Goal: Task Accomplishment & Management: Manage account settings

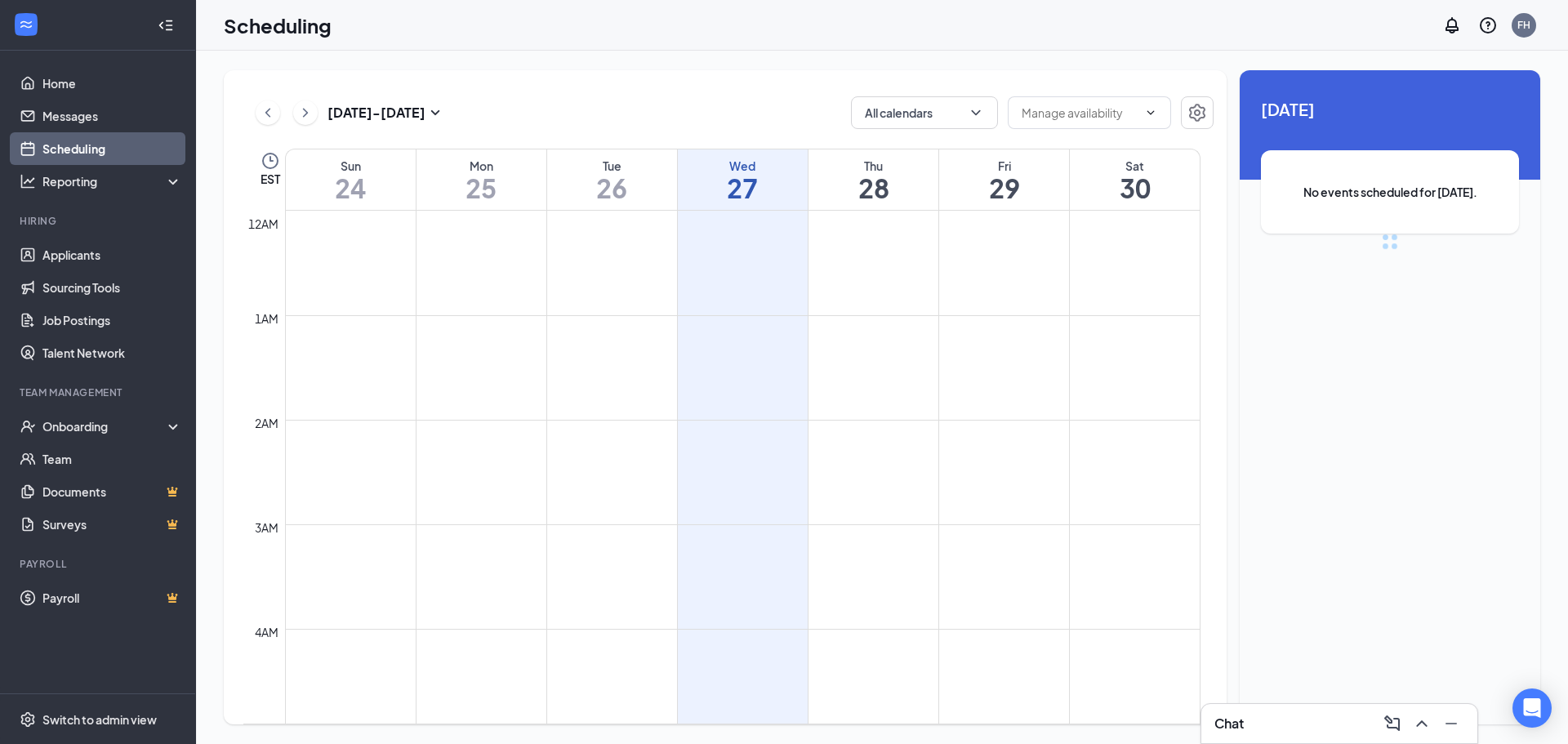
scroll to position [803, 0]
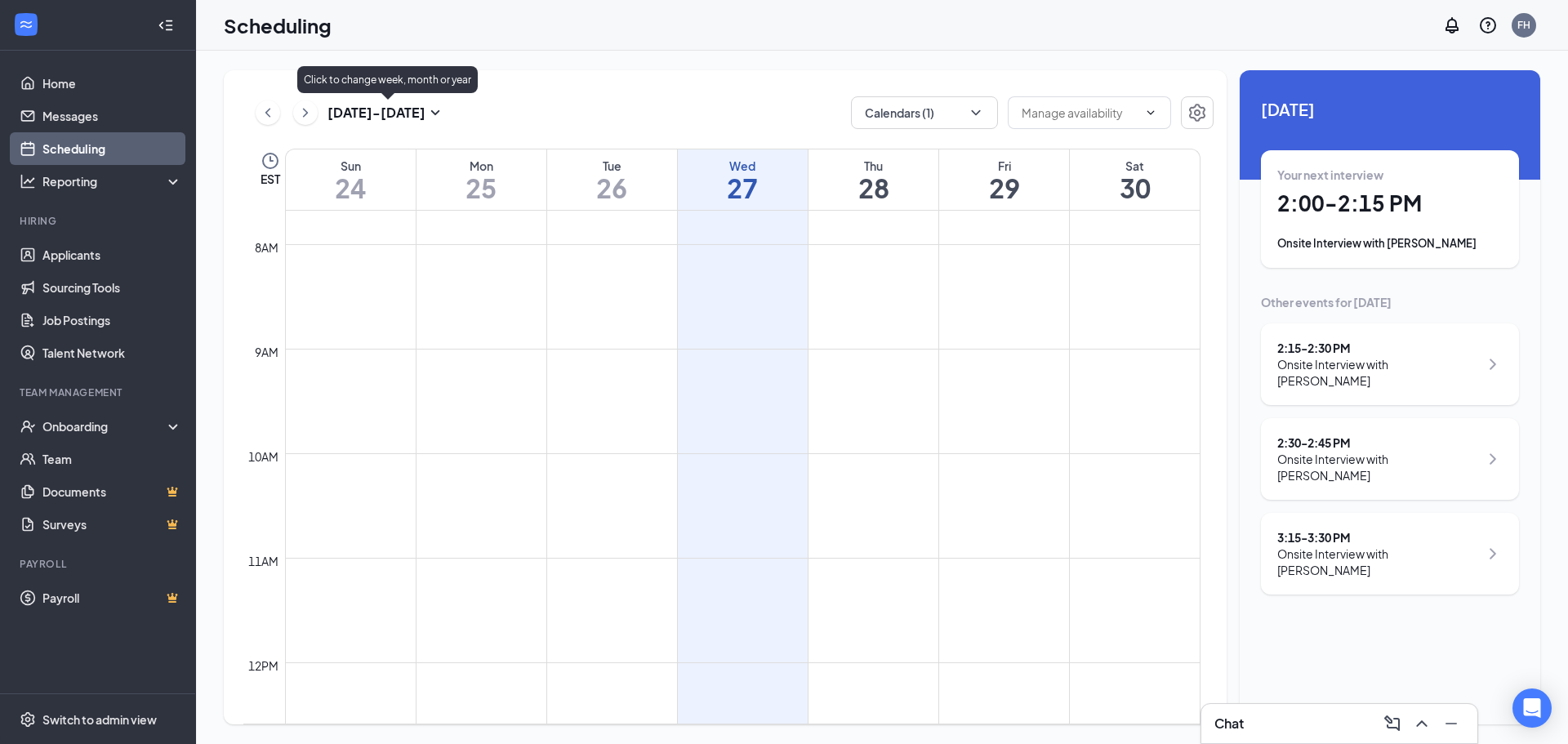
click at [433, 109] on icon "SmallChevronDown" at bounding box center [435, 112] width 20 height 20
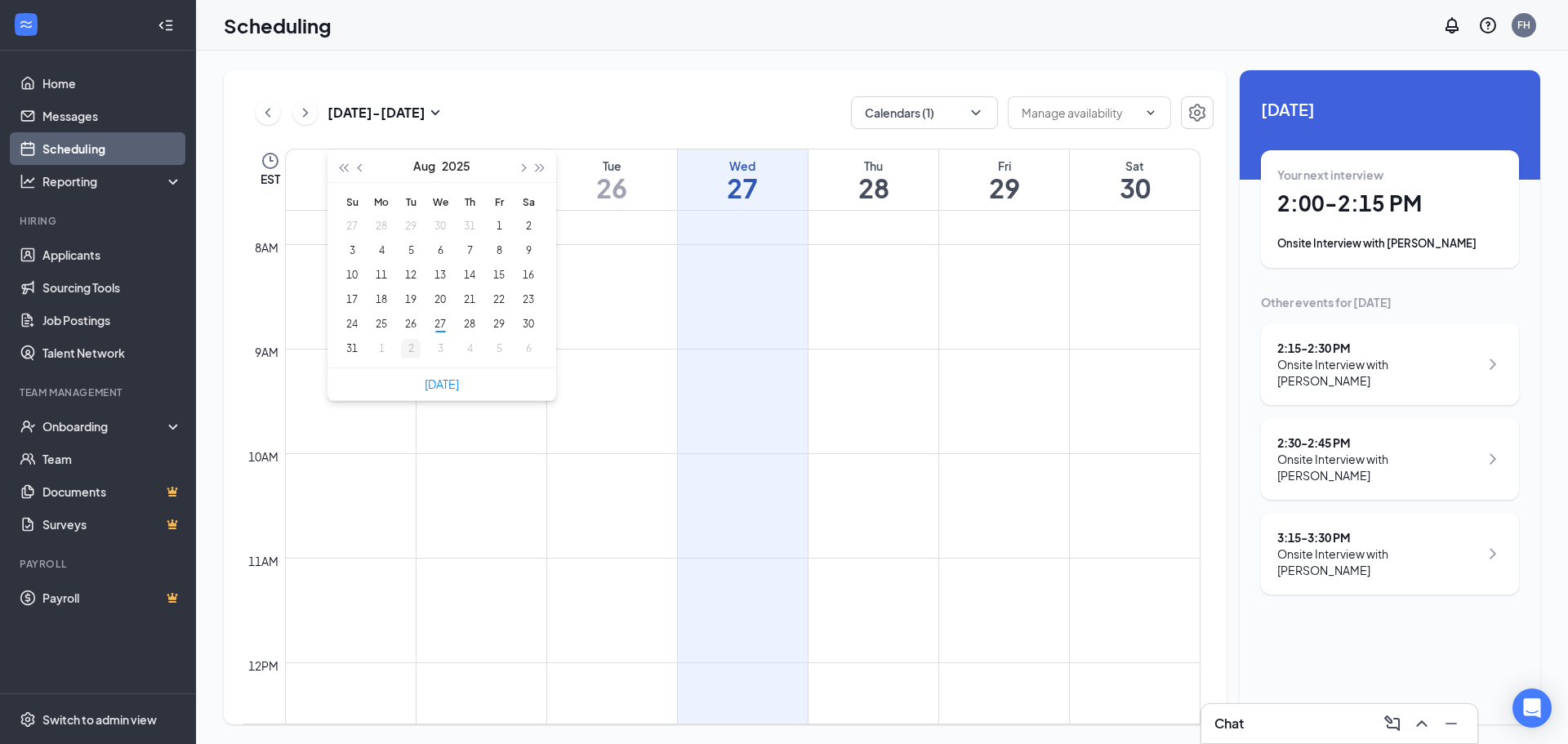
type input "[DATE]"
click at [406, 347] on div "2" at bounding box center [411, 349] width 20 height 20
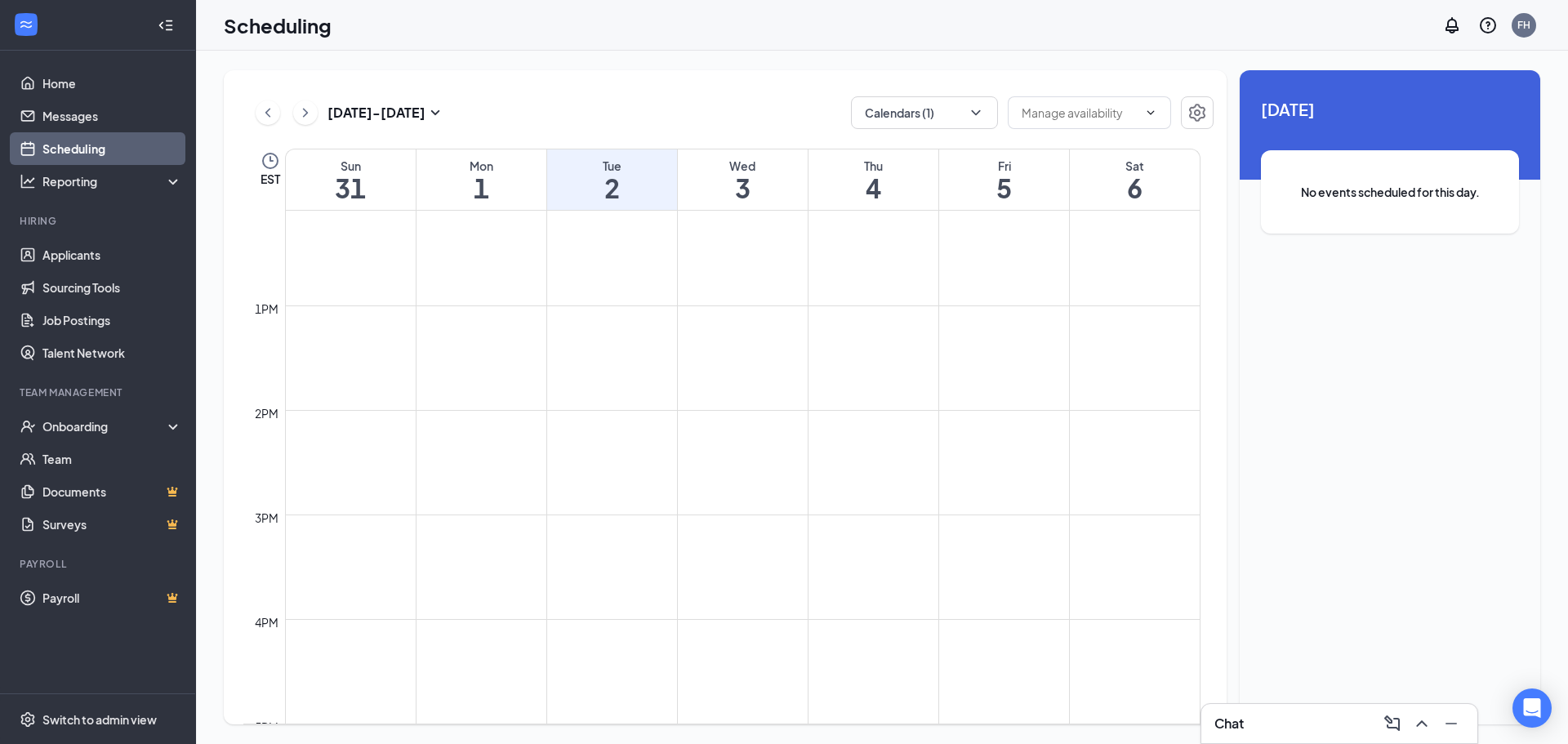
scroll to position [1293, 0]
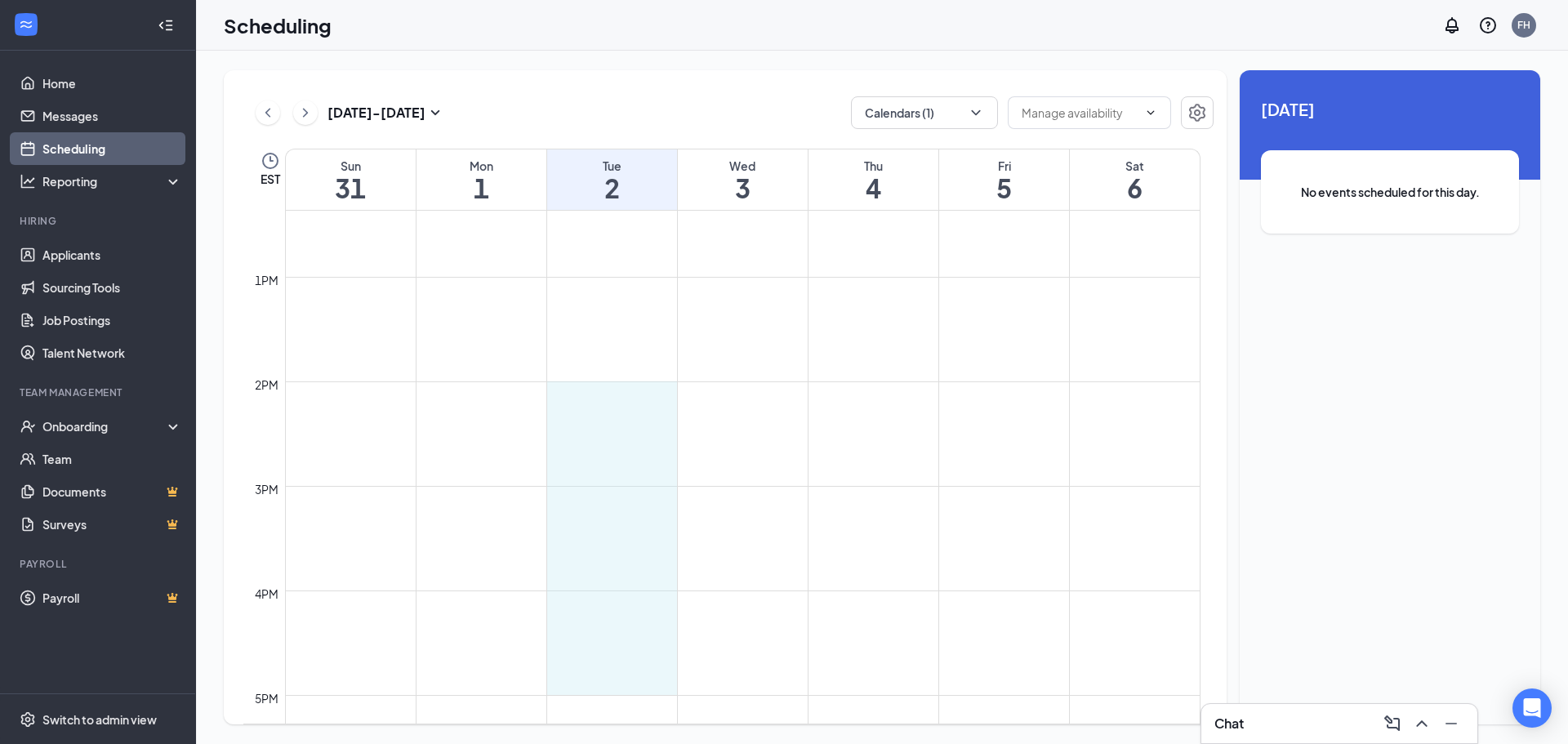
drag, startPoint x: 576, startPoint y: 387, endPoint x: 589, endPoint y: 683, distance: 296.3
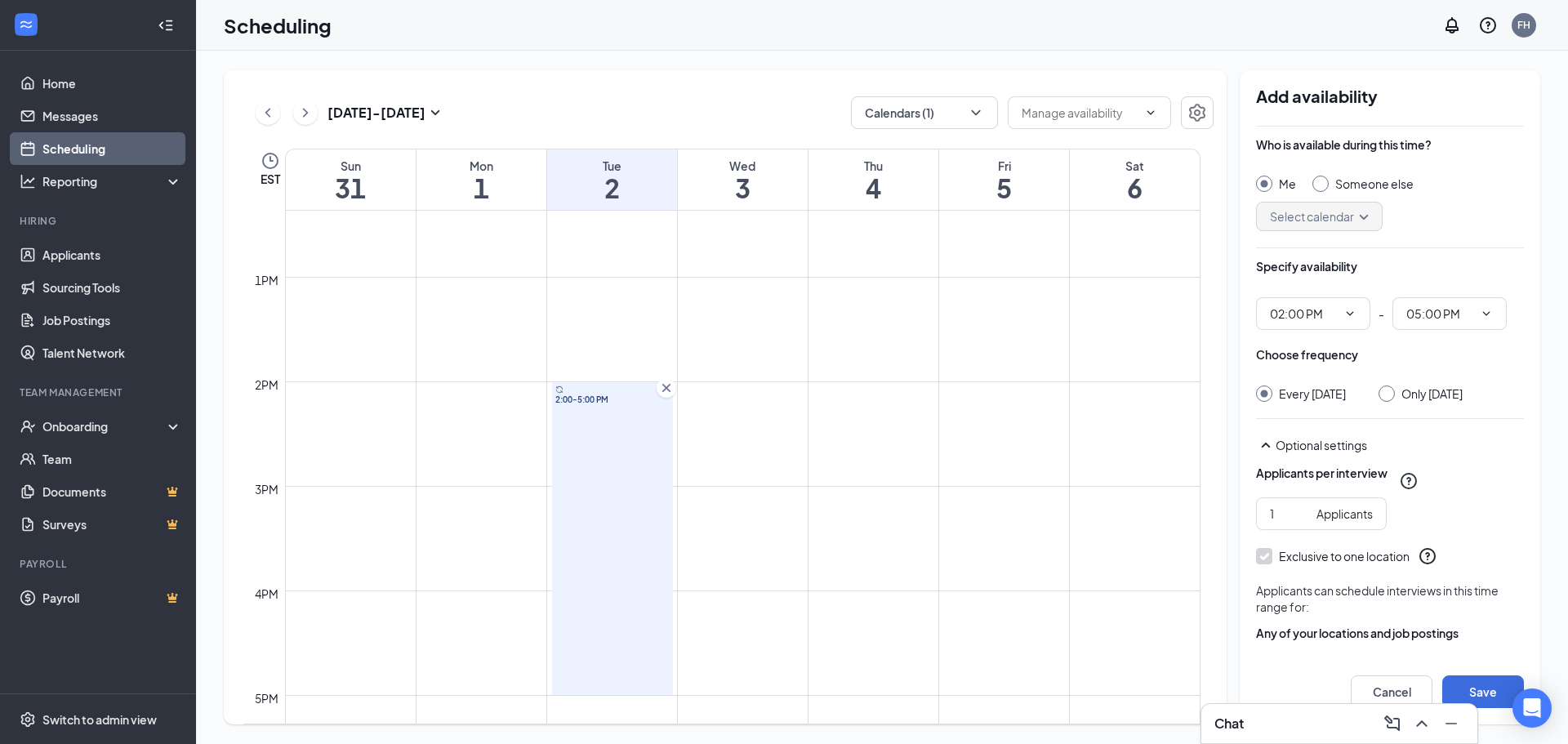
click at [1389, 392] on input "Only [DATE]" at bounding box center [1384, 392] width 12 height 12
radio input "true"
radio input "false"
click at [1476, 694] on button "Save" at bounding box center [1483, 691] width 82 height 32
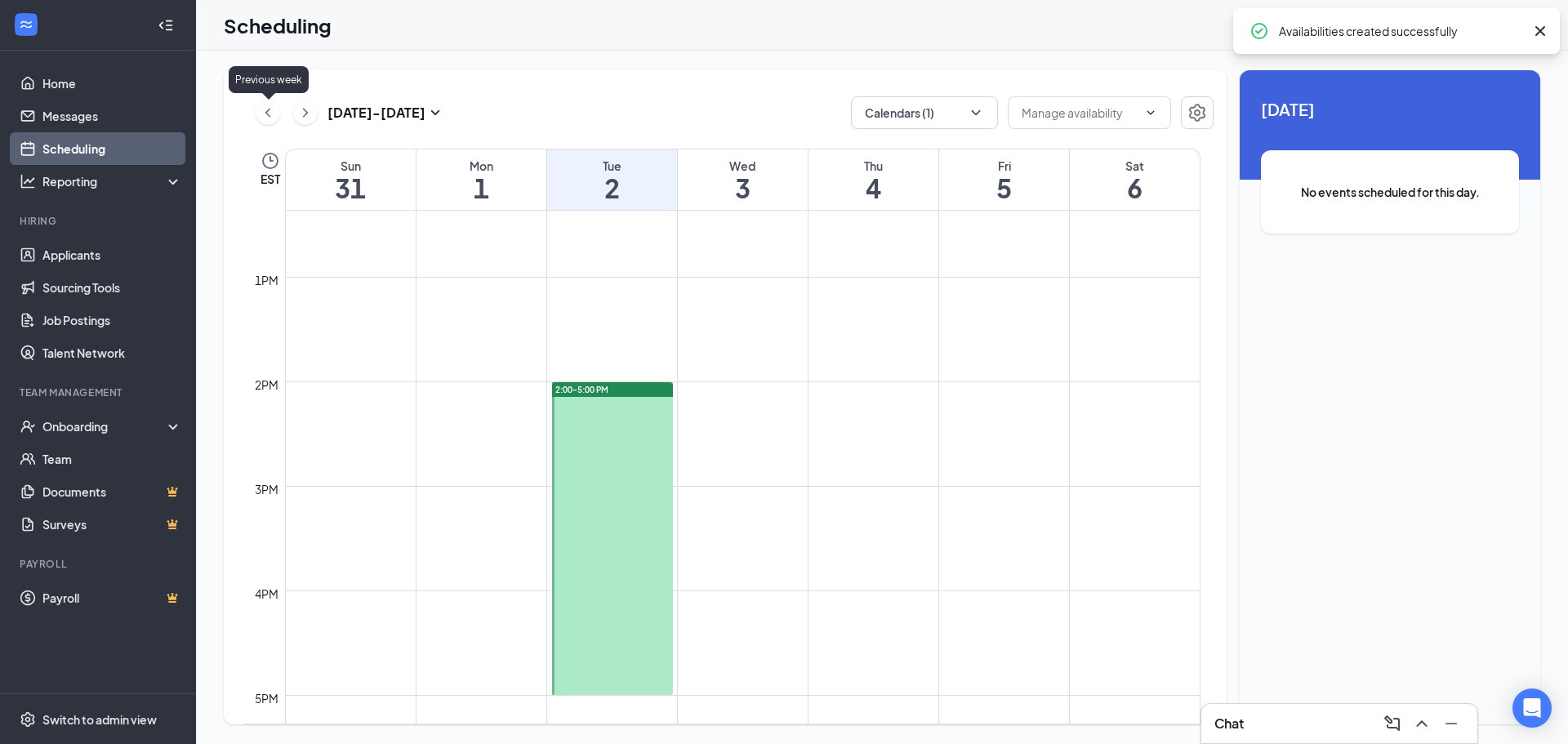
click at [271, 113] on icon "ChevronLeft" at bounding box center [268, 112] width 17 height 20
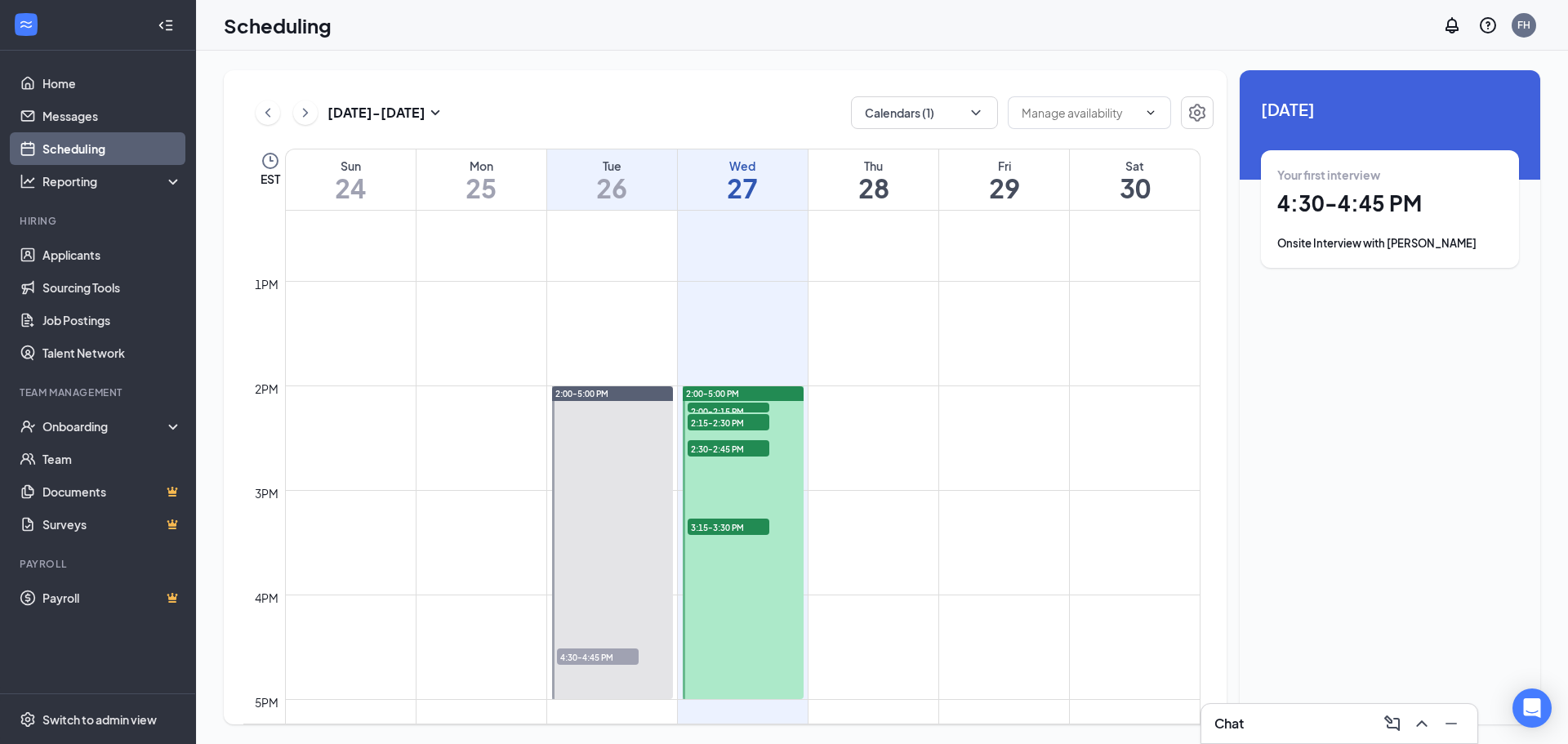
scroll to position [1293, 0]
click at [752, 403] on span "2:00-2:15 PM" at bounding box center [728, 406] width 82 height 17
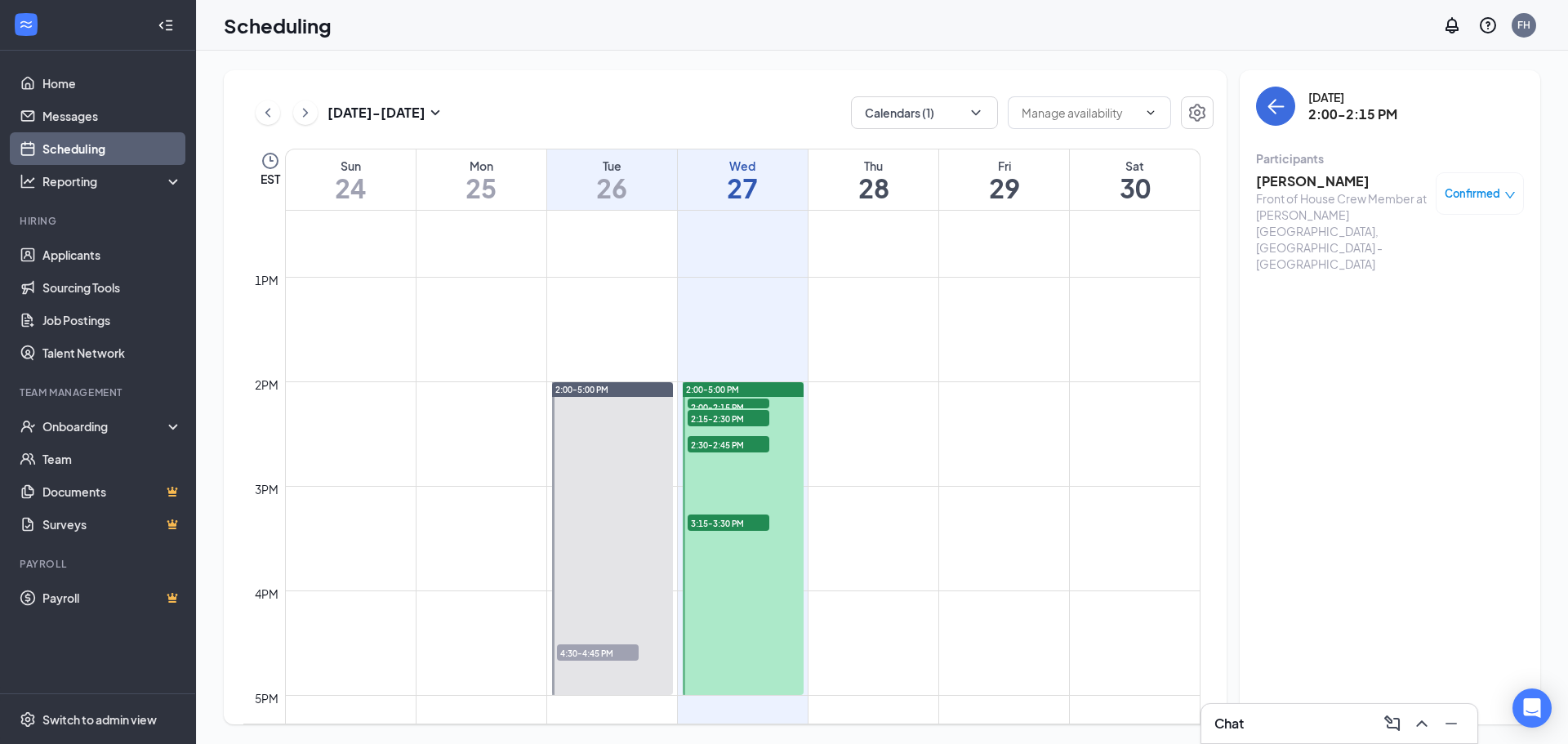
click at [1479, 192] on span "Confirmed" at bounding box center [1471, 193] width 56 height 17
click at [1458, 247] on span "Request Reschedule" at bounding box center [1442, 246] width 112 height 18
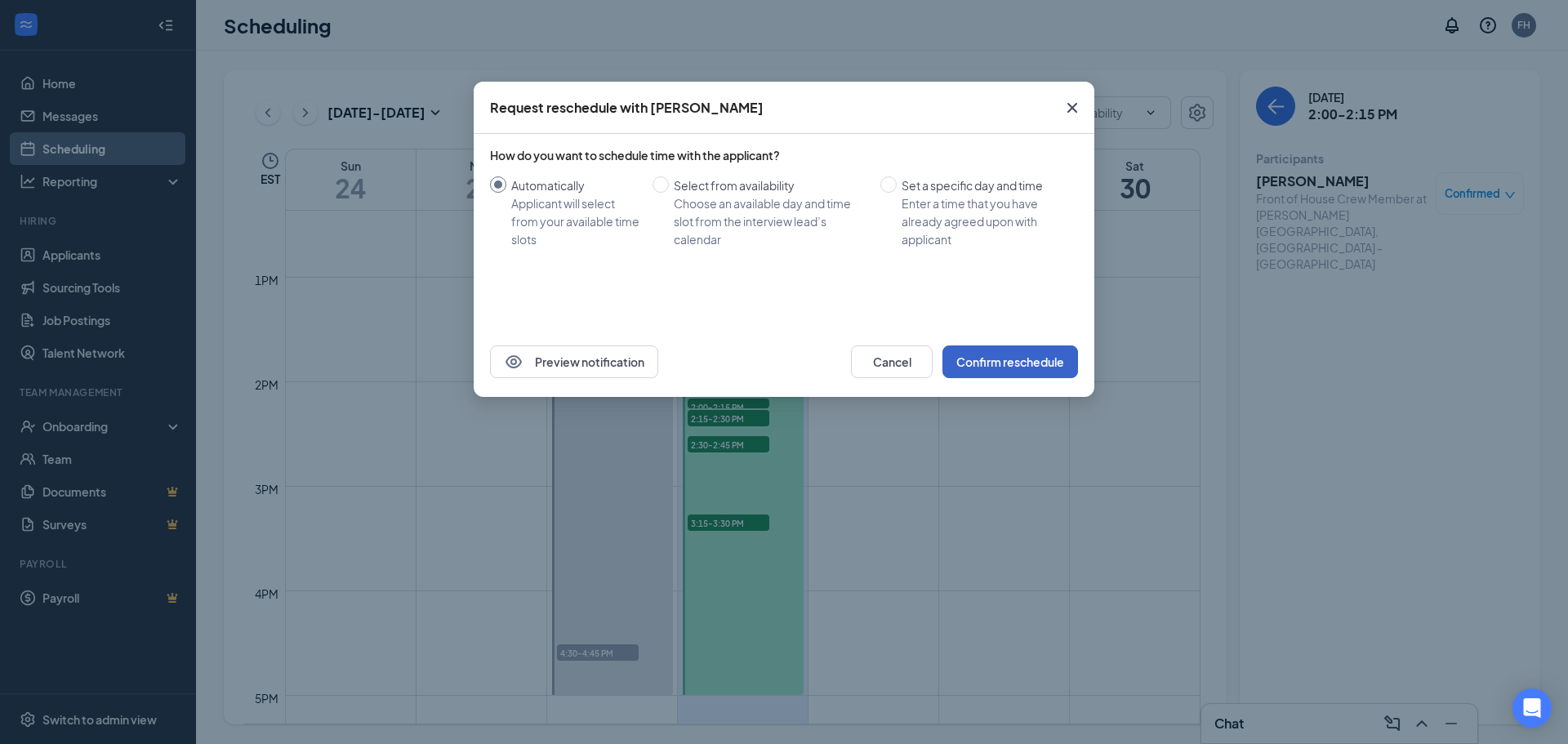
click at [1059, 354] on button "Confirm reschedule" at bounding box center [1010, 361] width 136 height 32
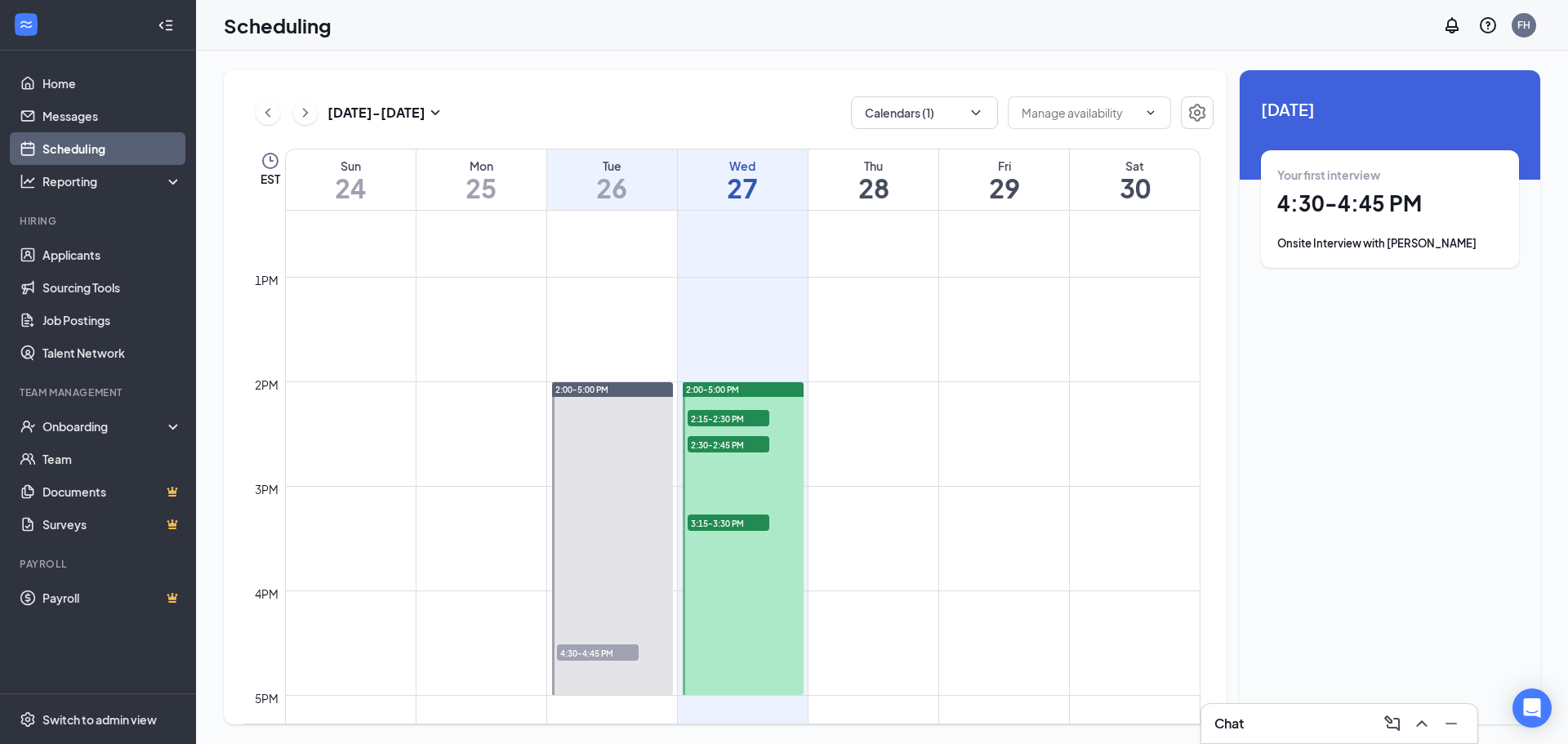
click at [763, 416] on span "2:15-2:30 PM" at bounding box center [728, 418] width 82 height 17
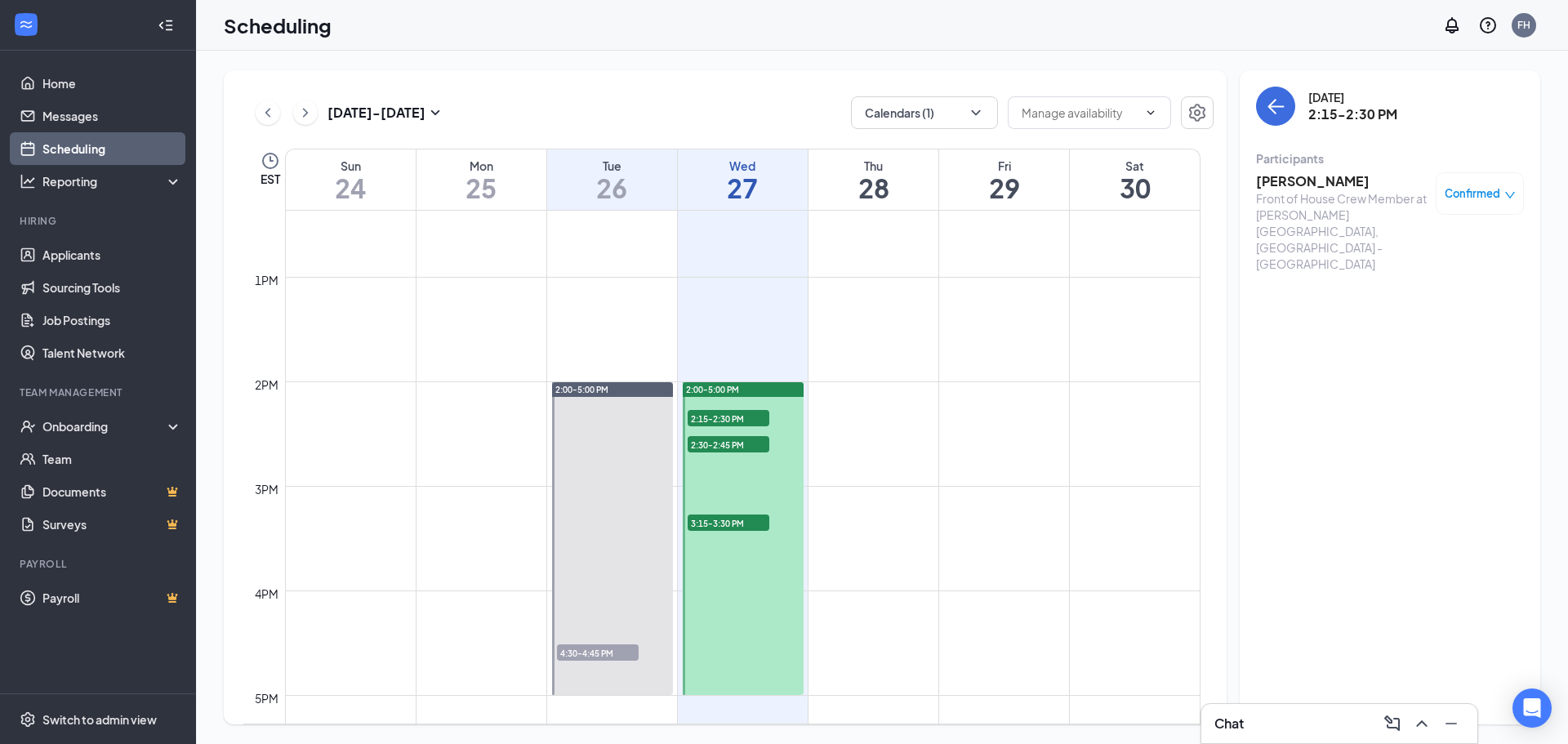
click at [1454, 193] on span "Confirmed" at bounding box center [1471, 193] width 56 height 17
click at [1438, 250] on span "Request Reschedule" at bounding box center [1442, 246] width 112 height 18
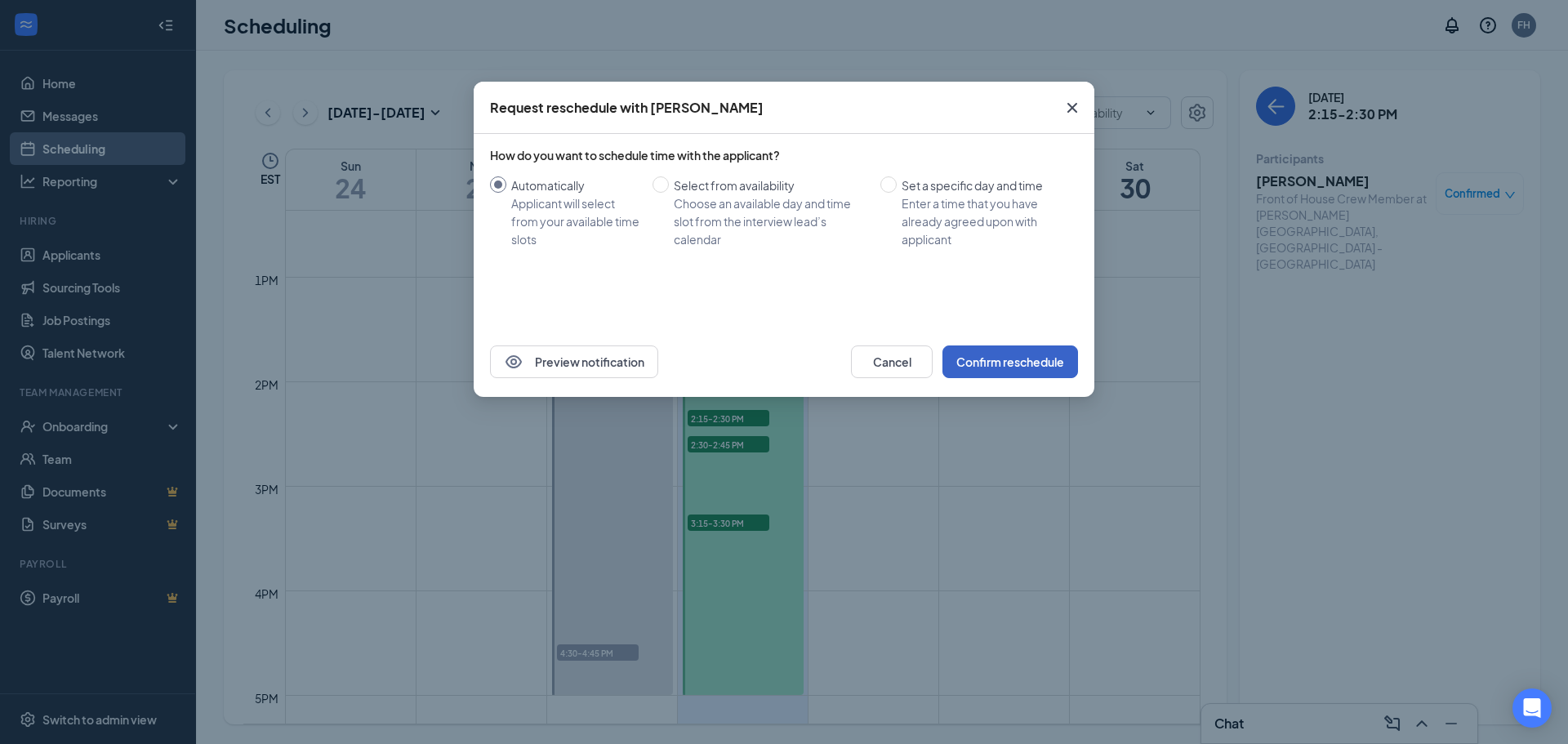
click at [1050, 356] on button "Confirm reschedule" at bounding box center [1010, 361] width 136 height 32
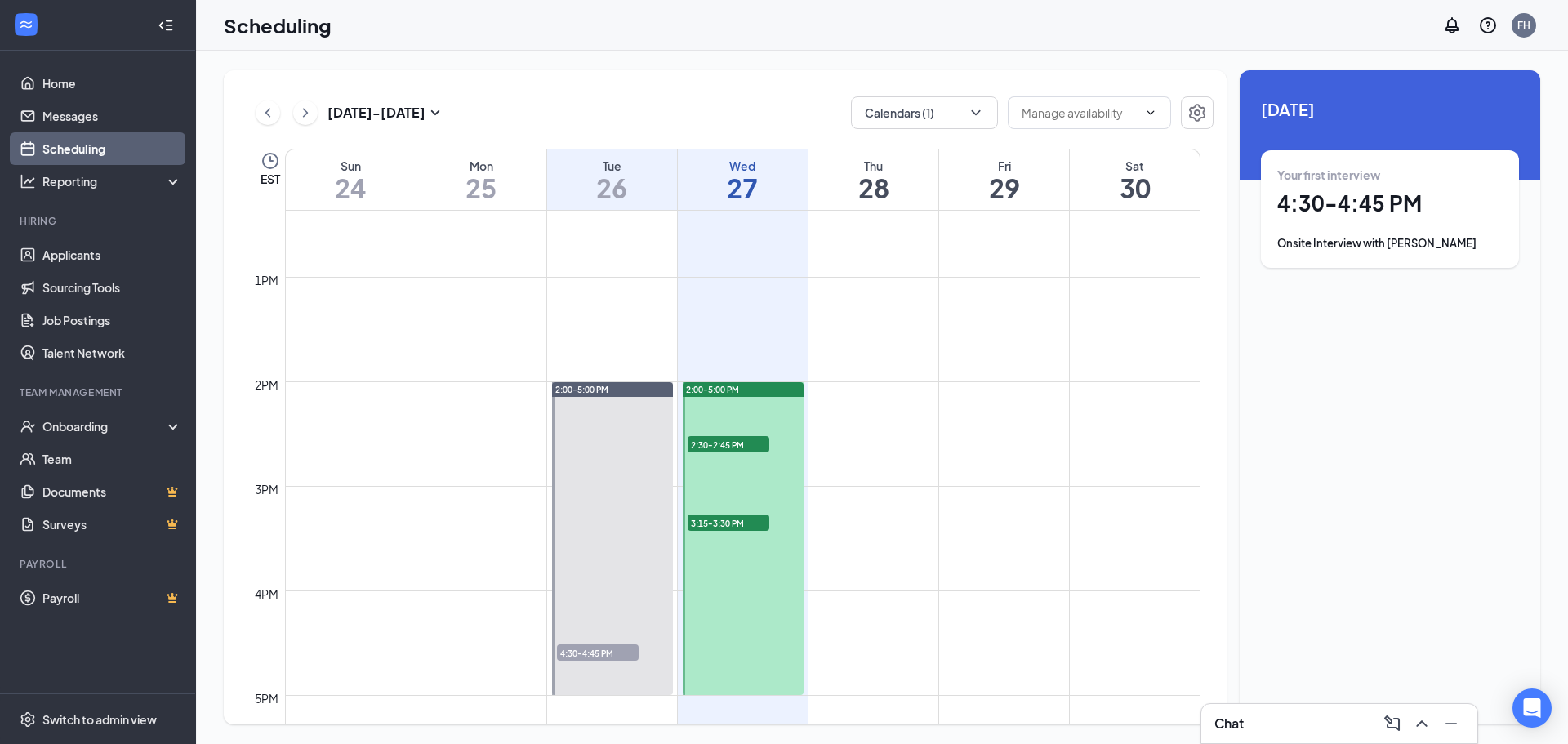
click at [695, 445] on span "2:30-2:45 PM" at bounding box center [728, 444] width 82 height 17
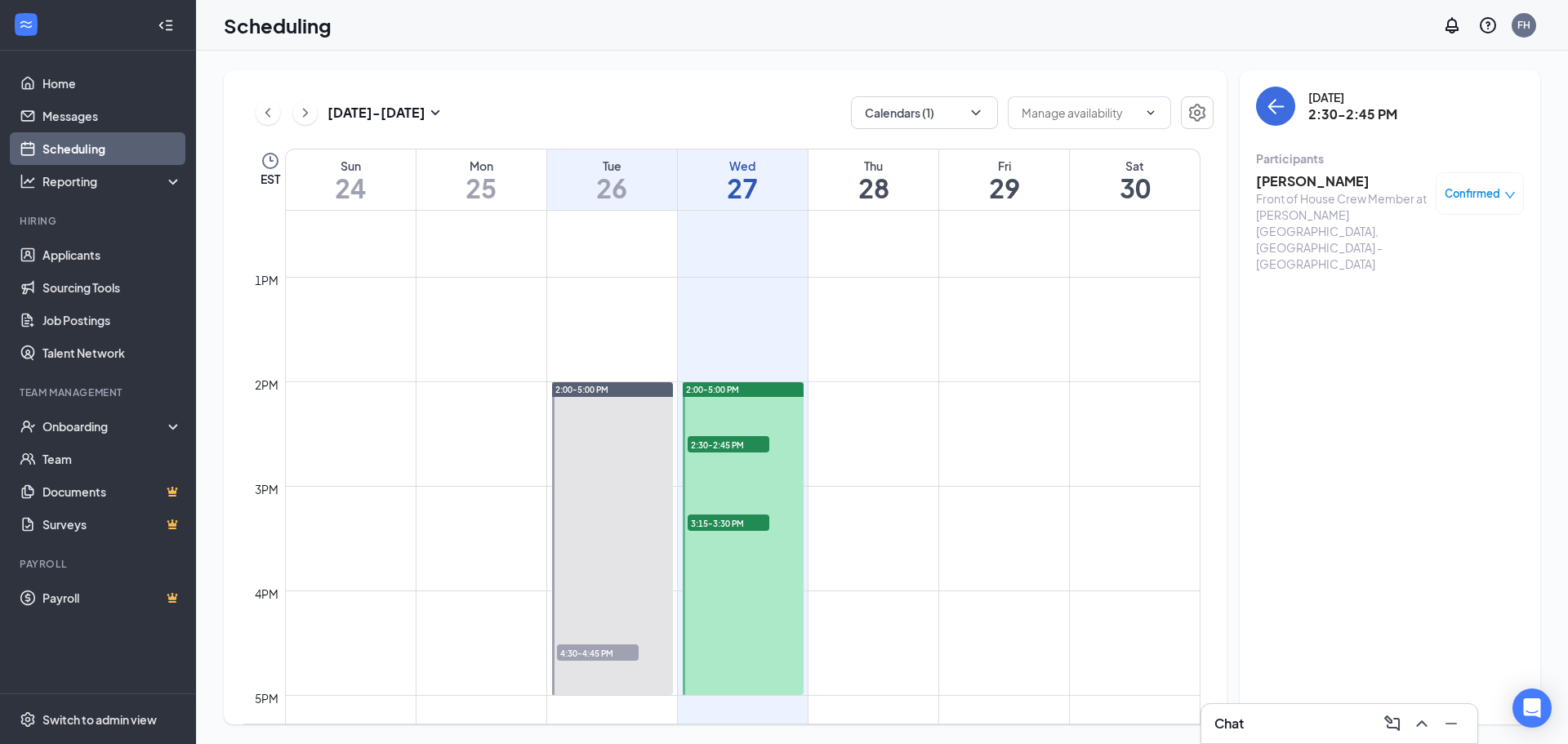
click at [1505, 184] on div "Confirmed" at bounding box center [1479, 192] width 88 height 42
click at [1488, 197] on span "Confirmed" at bounding box center [1471, 193] width 56 height 17
click at [1422, 249] on span "Request Reschedule" at bounding box center [1442, 246] width 112 height 18
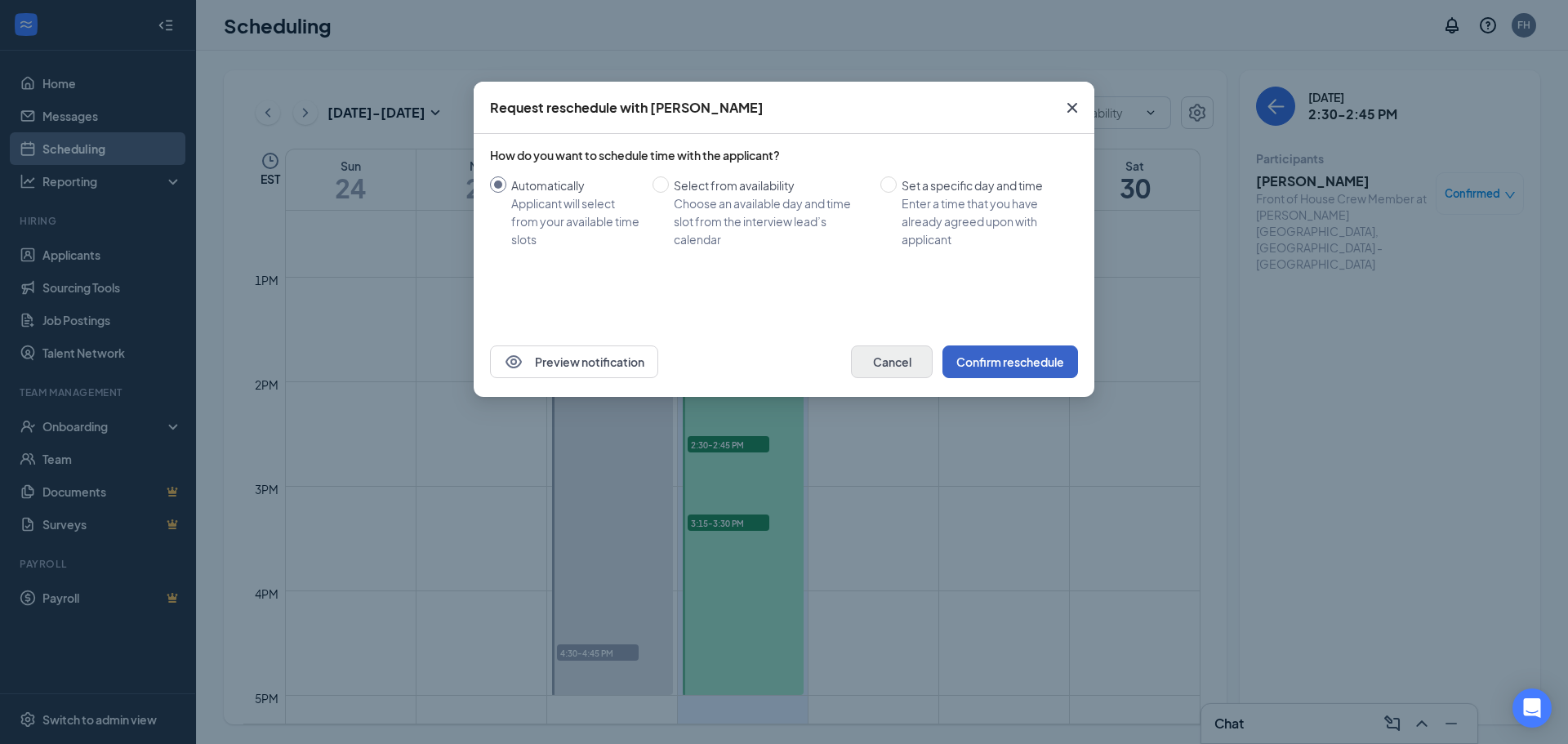
click at [984, 359] on button "Confirm reschedule" at bounding box center [1010, 361] width 136 height 32
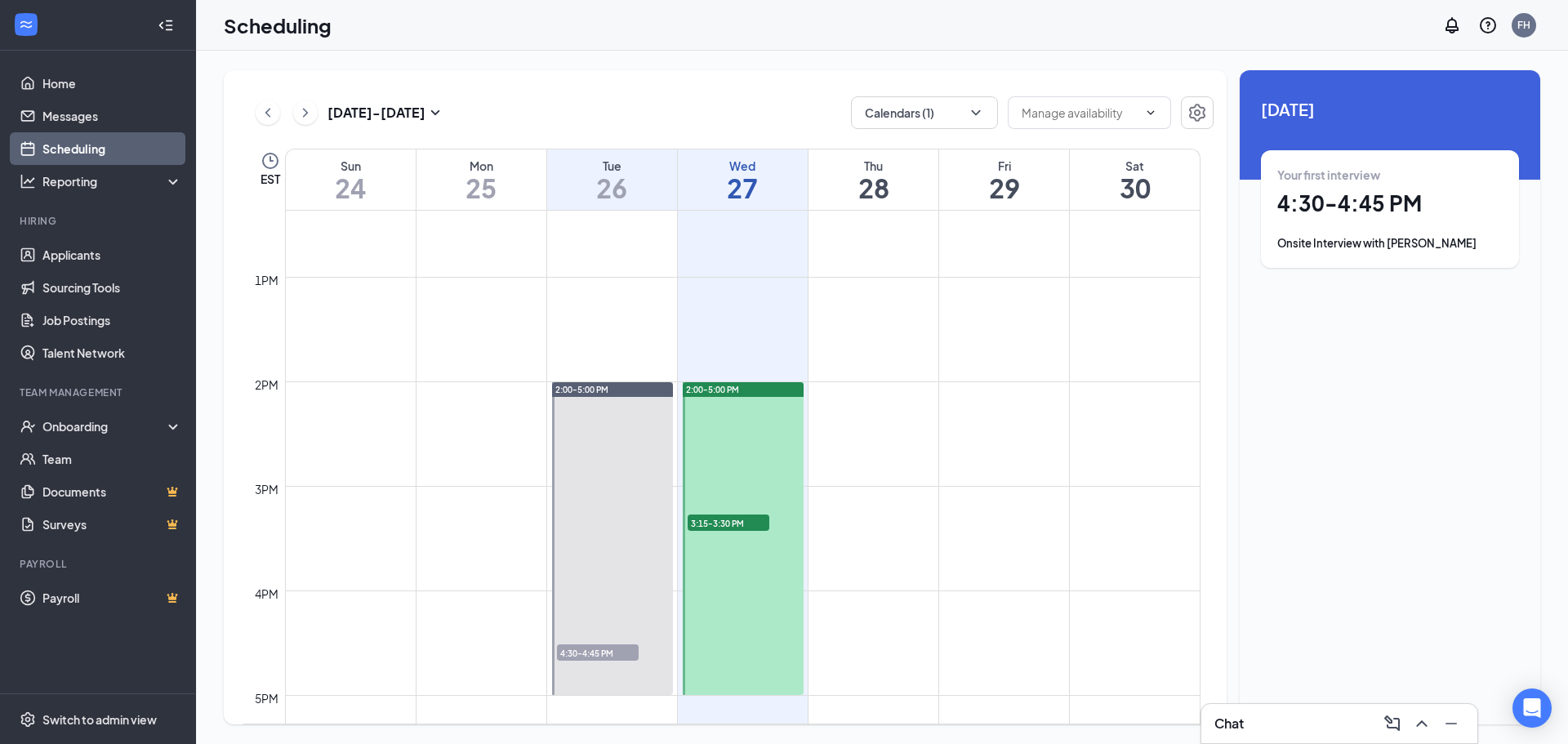
click at [736, 525] on span "3:15-3:30 PM" at bounding box center [728, 522] width 82 height 17
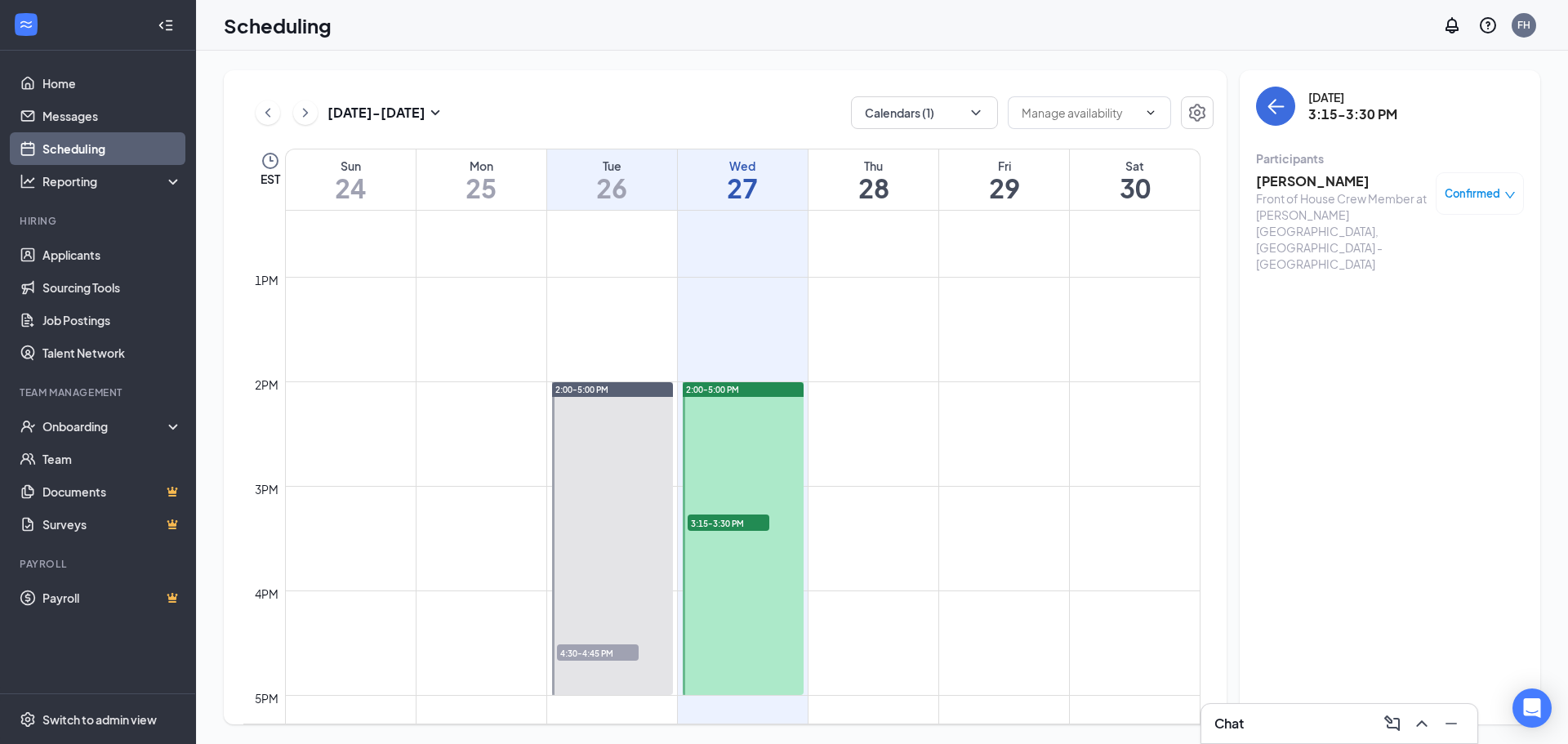
click at [1488, 191] on span "Confirmed" at bounding box center [1471, 193] width 56 height 17
click at [1445, 252] on span "Request Reschedule" at bounding box center [1442, 246] width 112 height 18
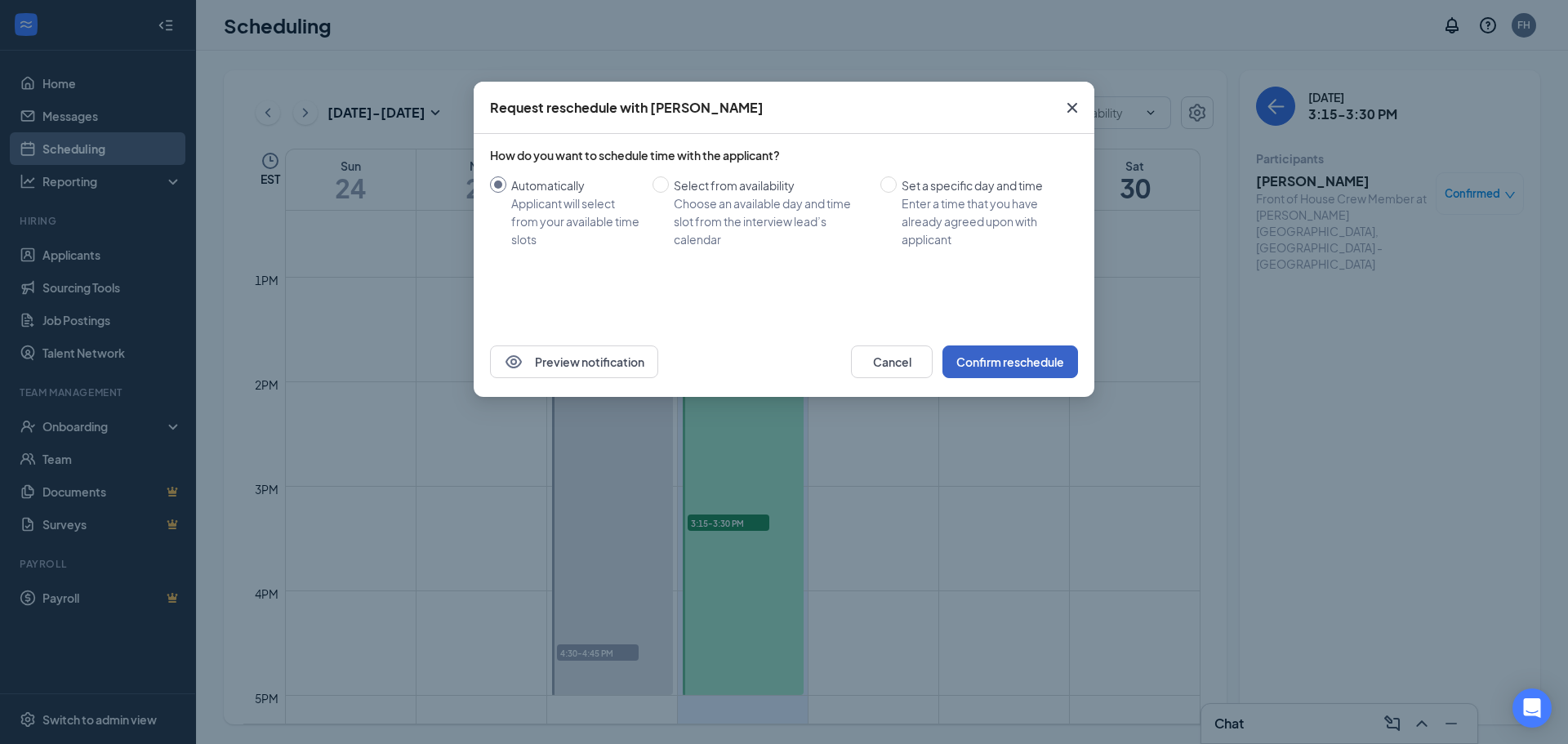
click at [1025, 361] on button "Confirm reschedule" at bounding box center [1010, 361] width 136 height 32
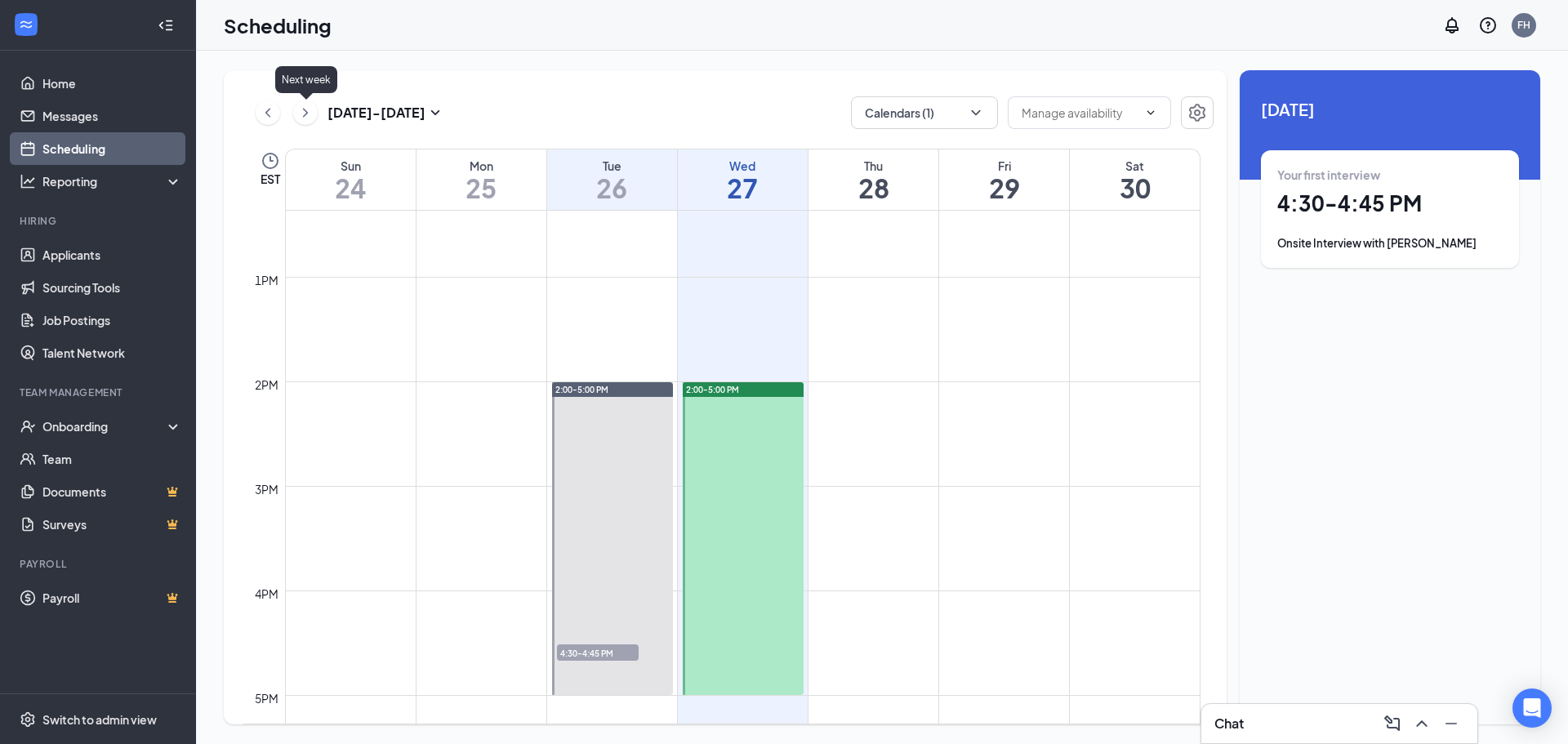
click at [308, 117] on icon "ChevronRight" at bounding box center [305, 112] width 17 height 20
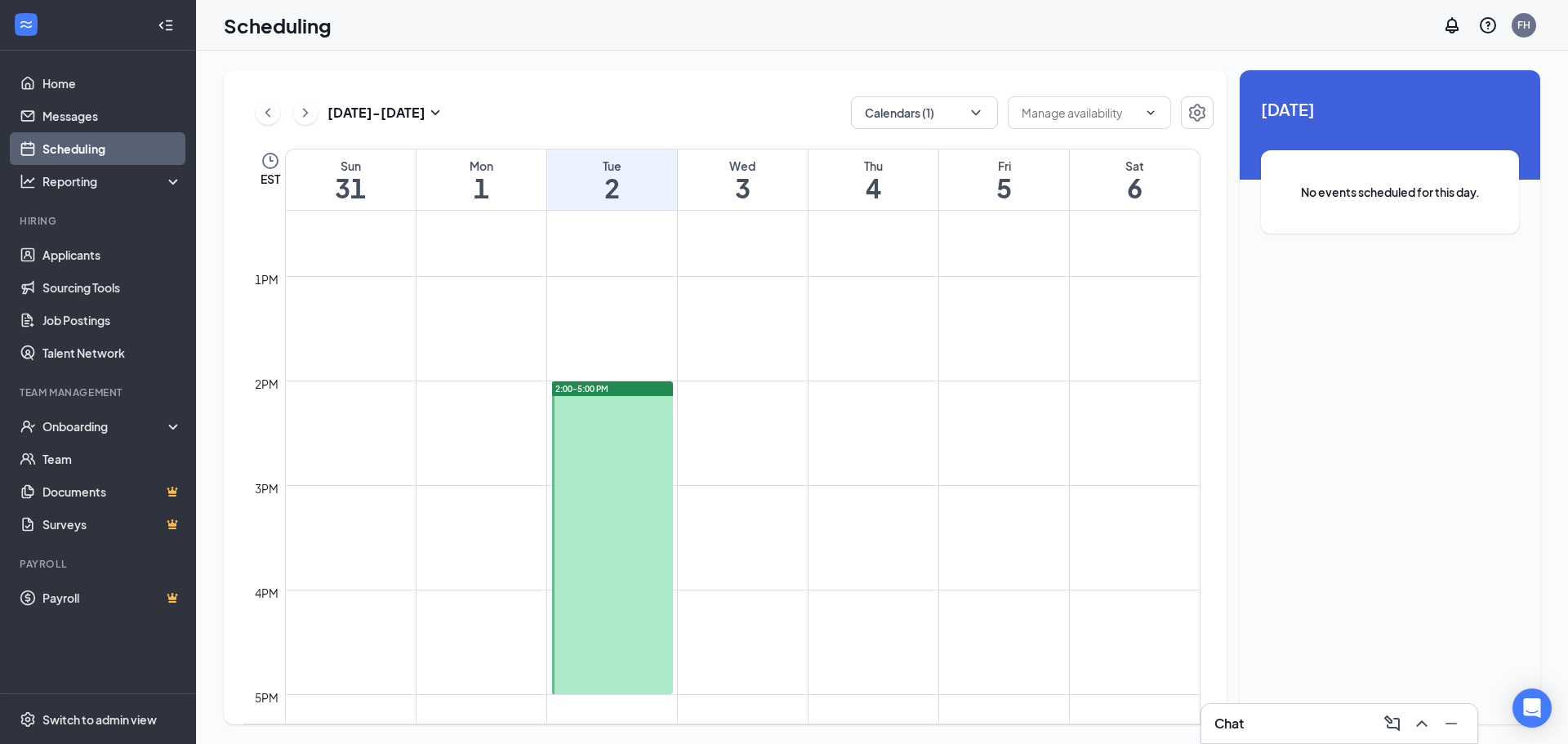
scroll to position [1293, 0]
click at [711, 383] on td at bounding box center [742, 394] width 915 height 26
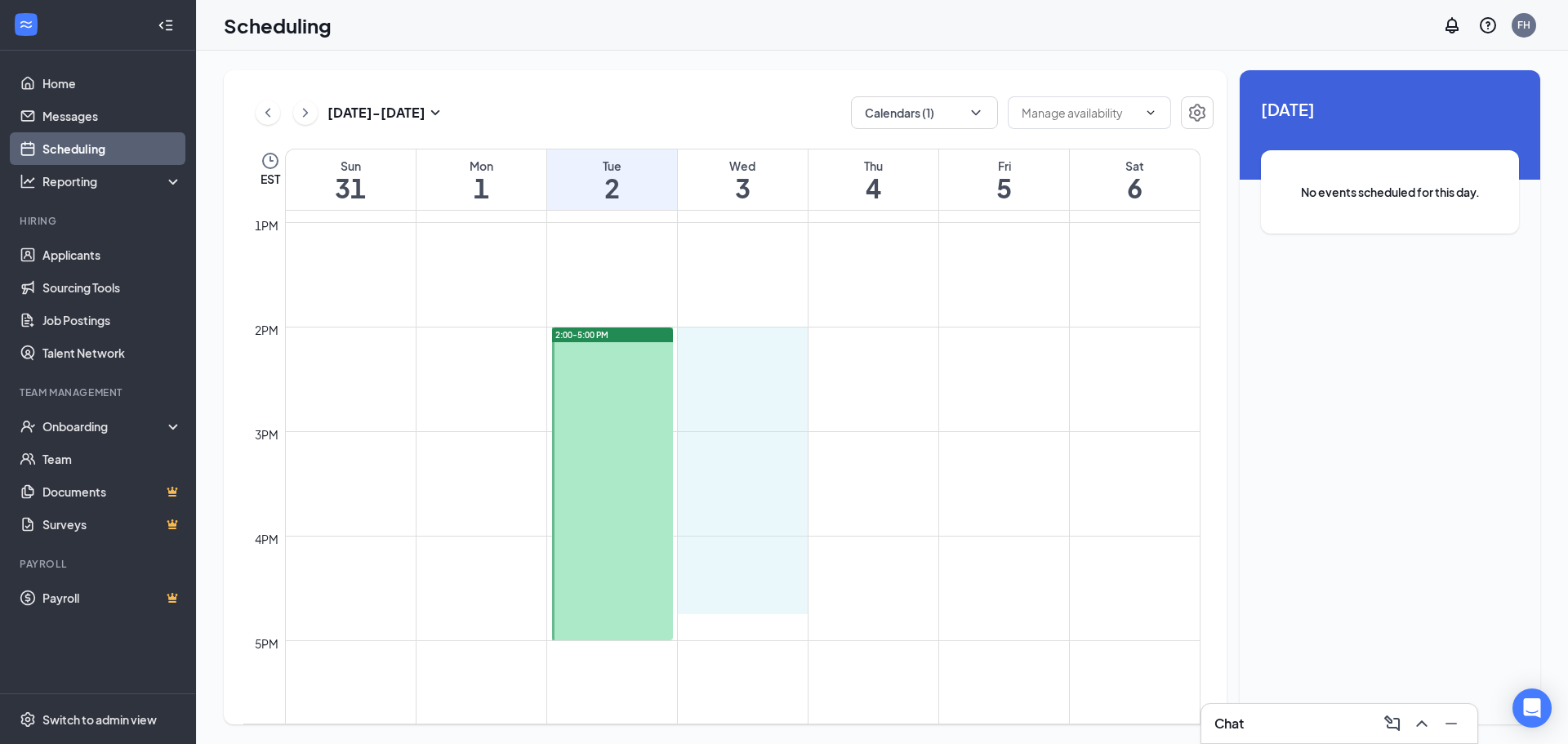
scroll to position [1374, 0]
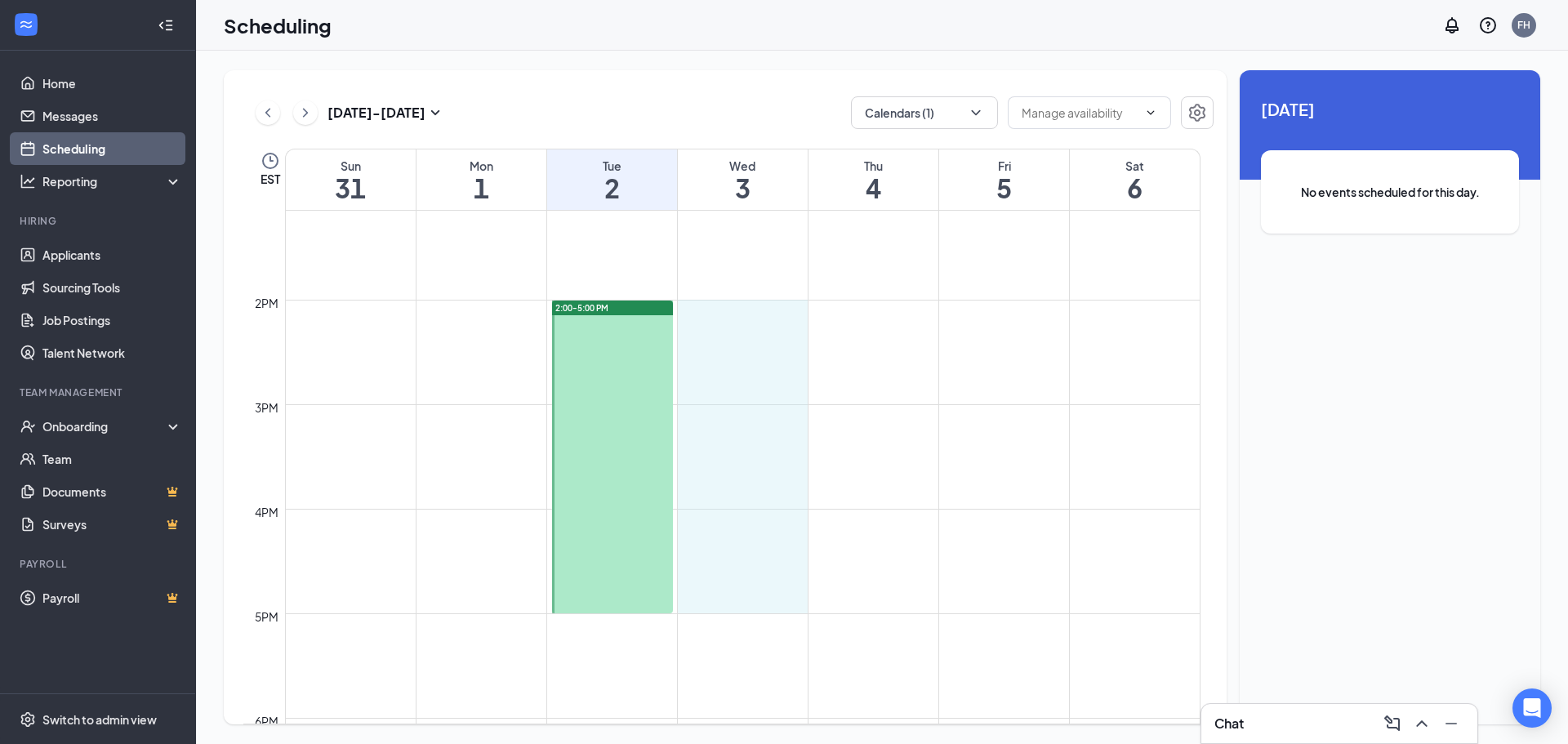
drag, startPoint x: 710, startPoint y: 385, endPoint x: 725, endPoint y: 596, distance: 211.5
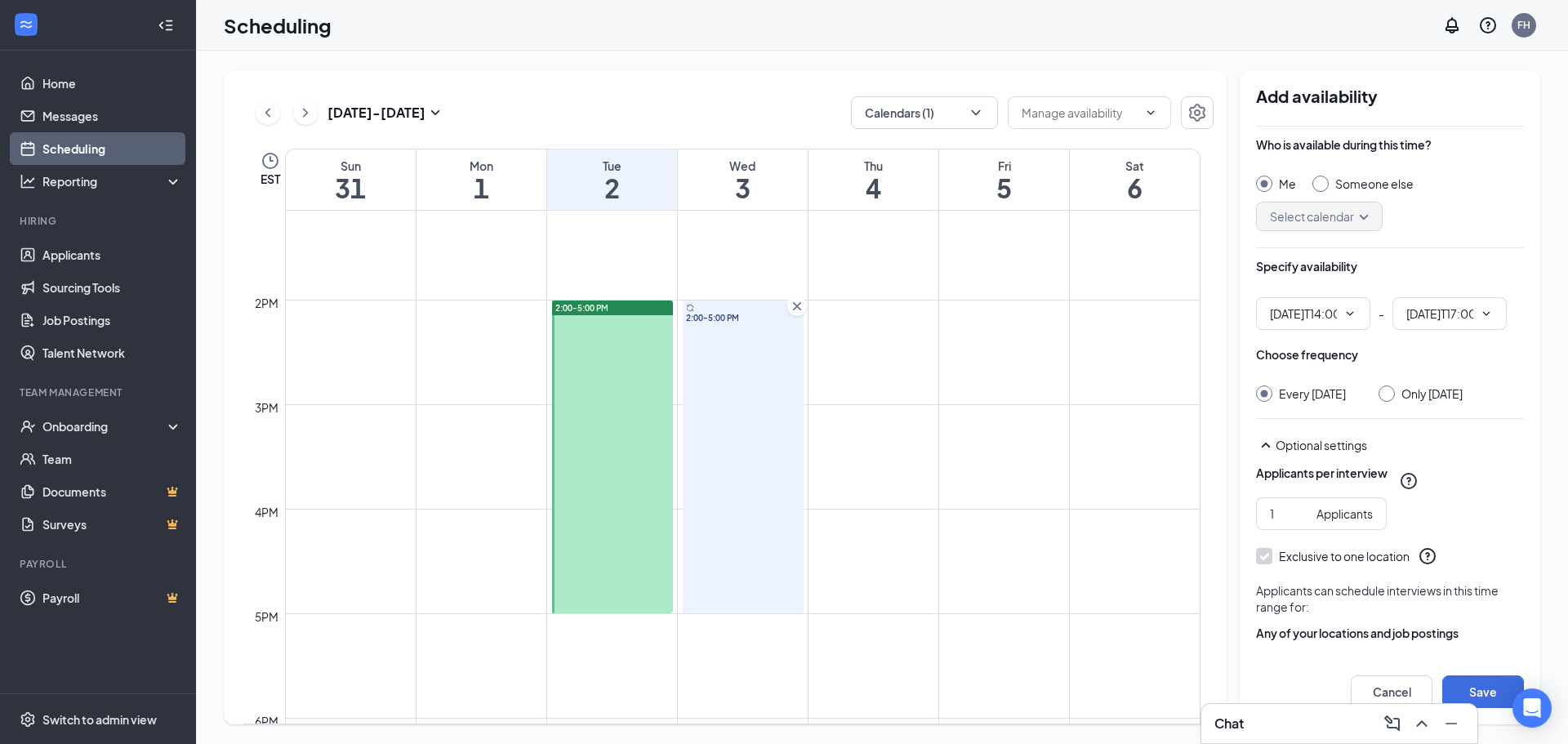
type input "02:00 PM"
type input "05:00 PM"
click at [1394, 398] on div at bounding box center [1386, 393] width 17 height 17
click at [1388, 389] on input "Only [DATE]" at bounding box center [1384, 392] width 12 height 12
radio input "true"
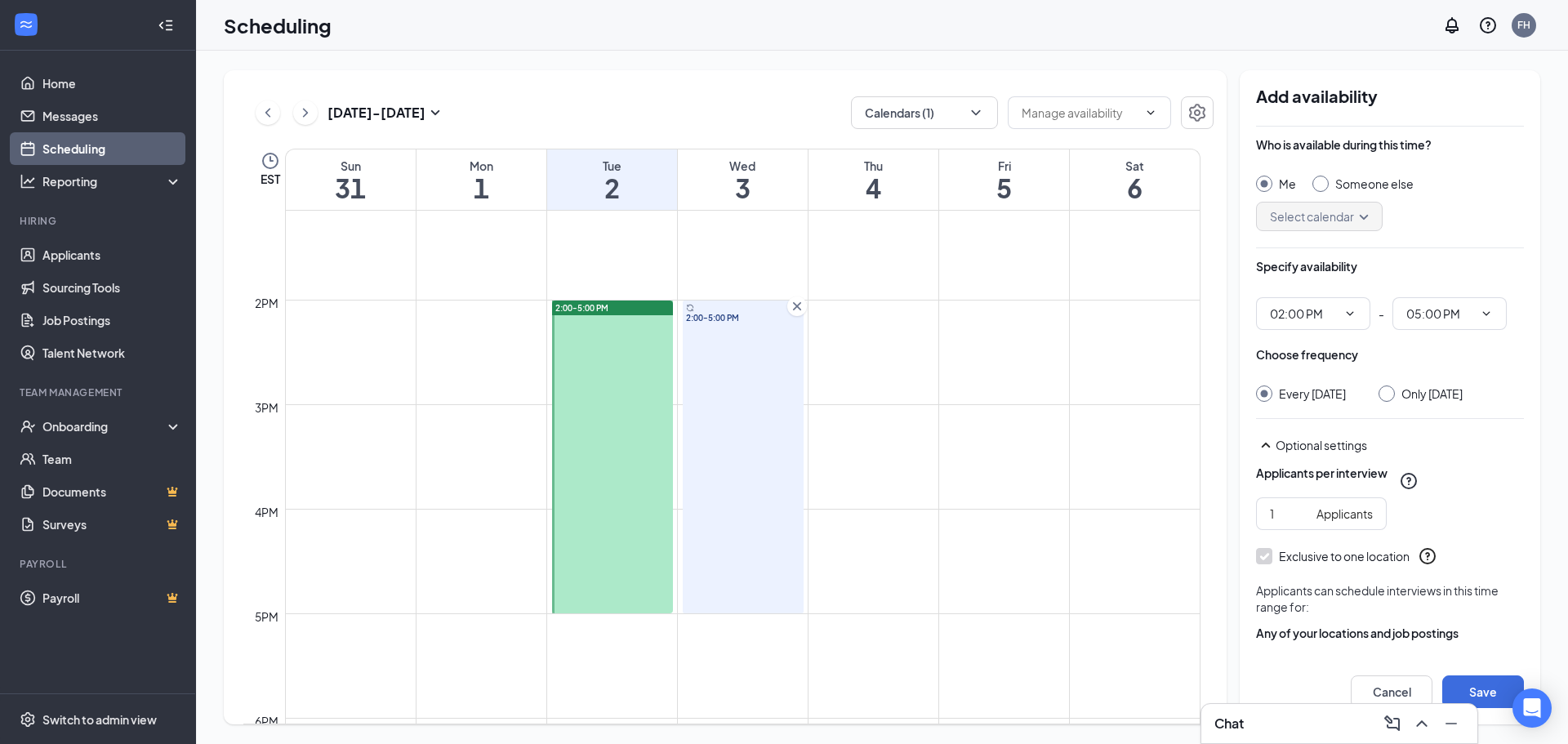
radio input "false"
click at [1389, 394] on input "Only [DATE]" at bounding box center [1384, 392] width 12 height 12
click at [1487, 684] on button "Save" at bounding box center [1483, 691] width 82 height 32
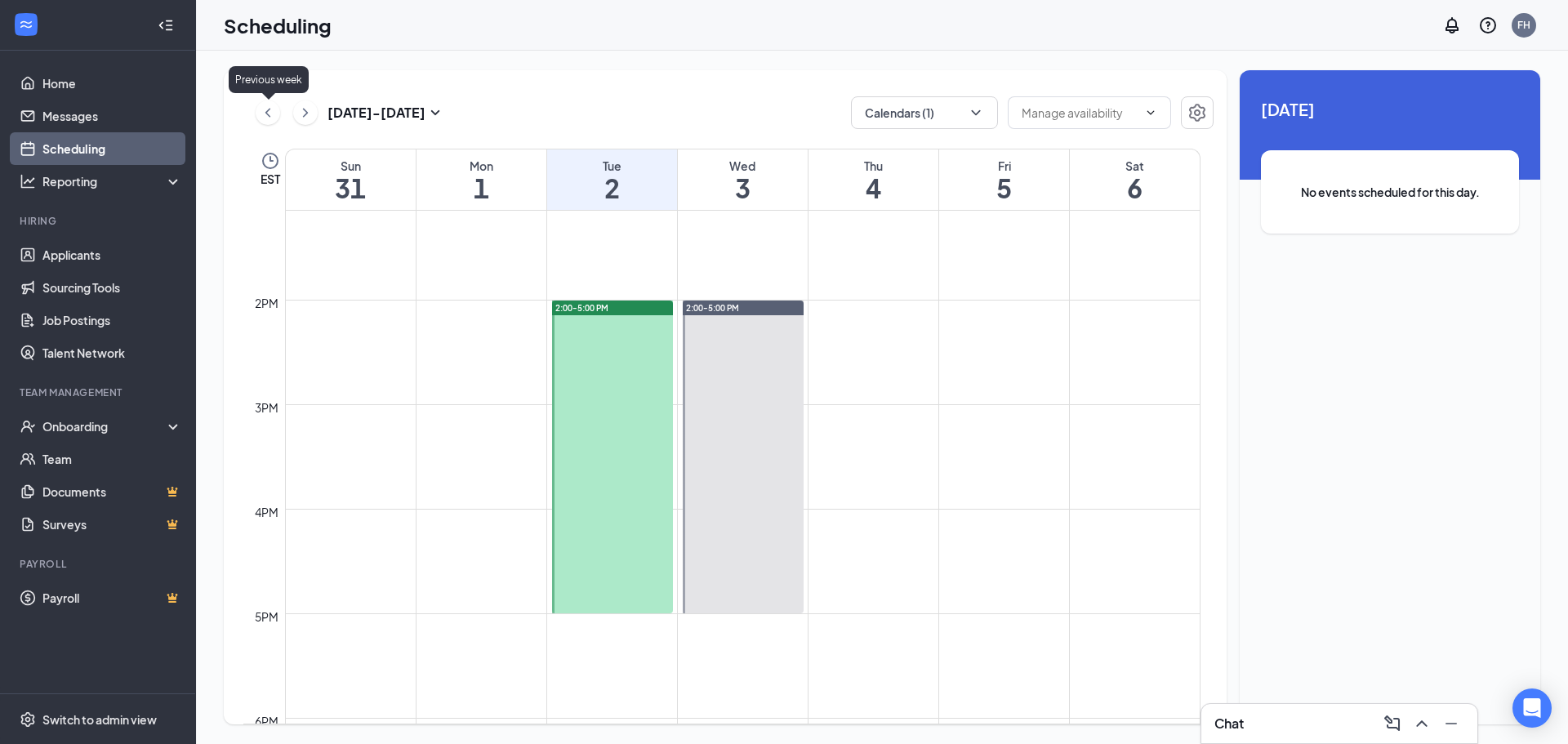
click at [268, 117] on icon "ChevronLeft" at bounding box center [268, 112] width 17 height 20
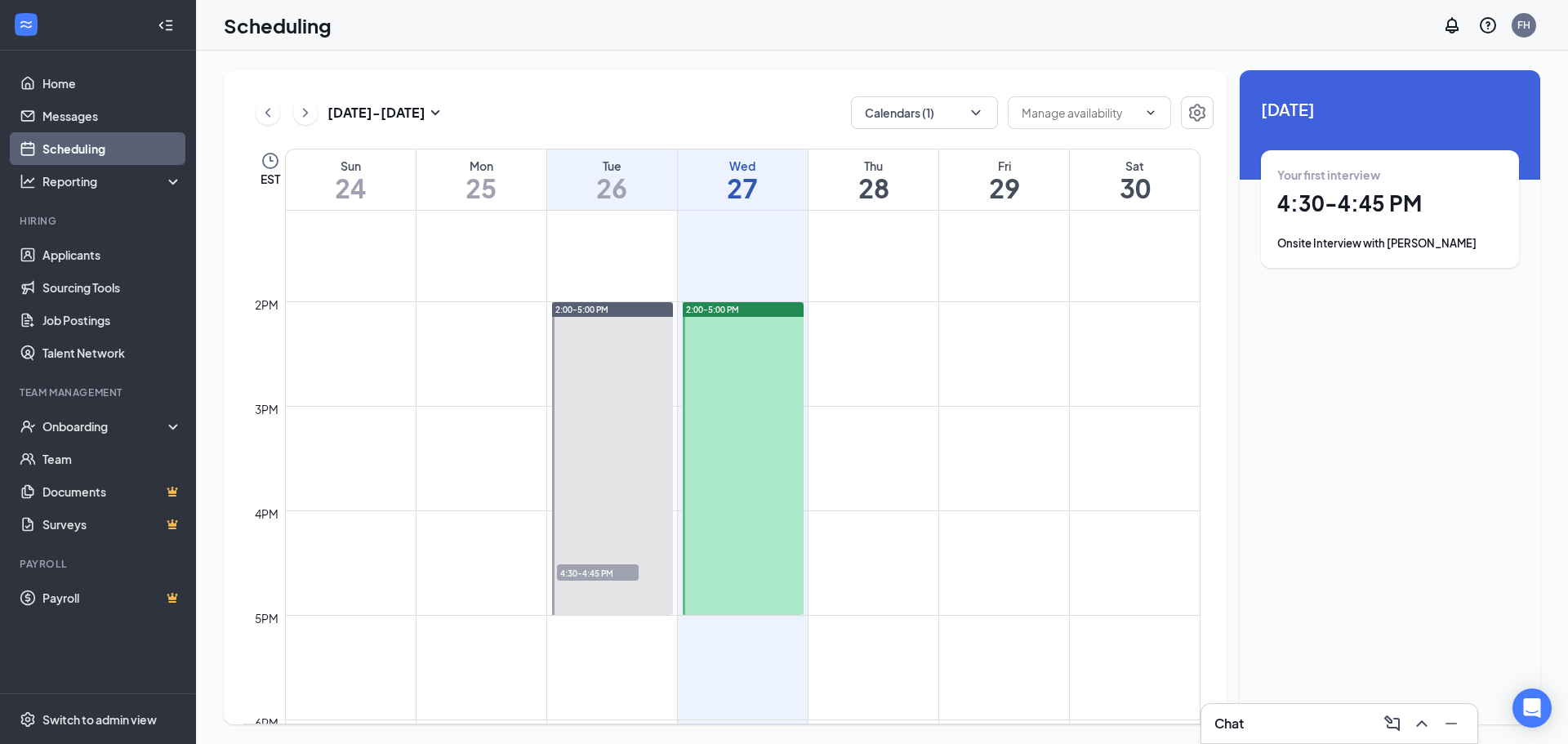
scroll to position [1374, 0]
drag, startPoint x: 740, startPoint y: 605, endPoint x: 773, endPoint y: 333, distance: 274.0
click at [761, 373] on div at bounding box center [743, 457] width 121 height 312
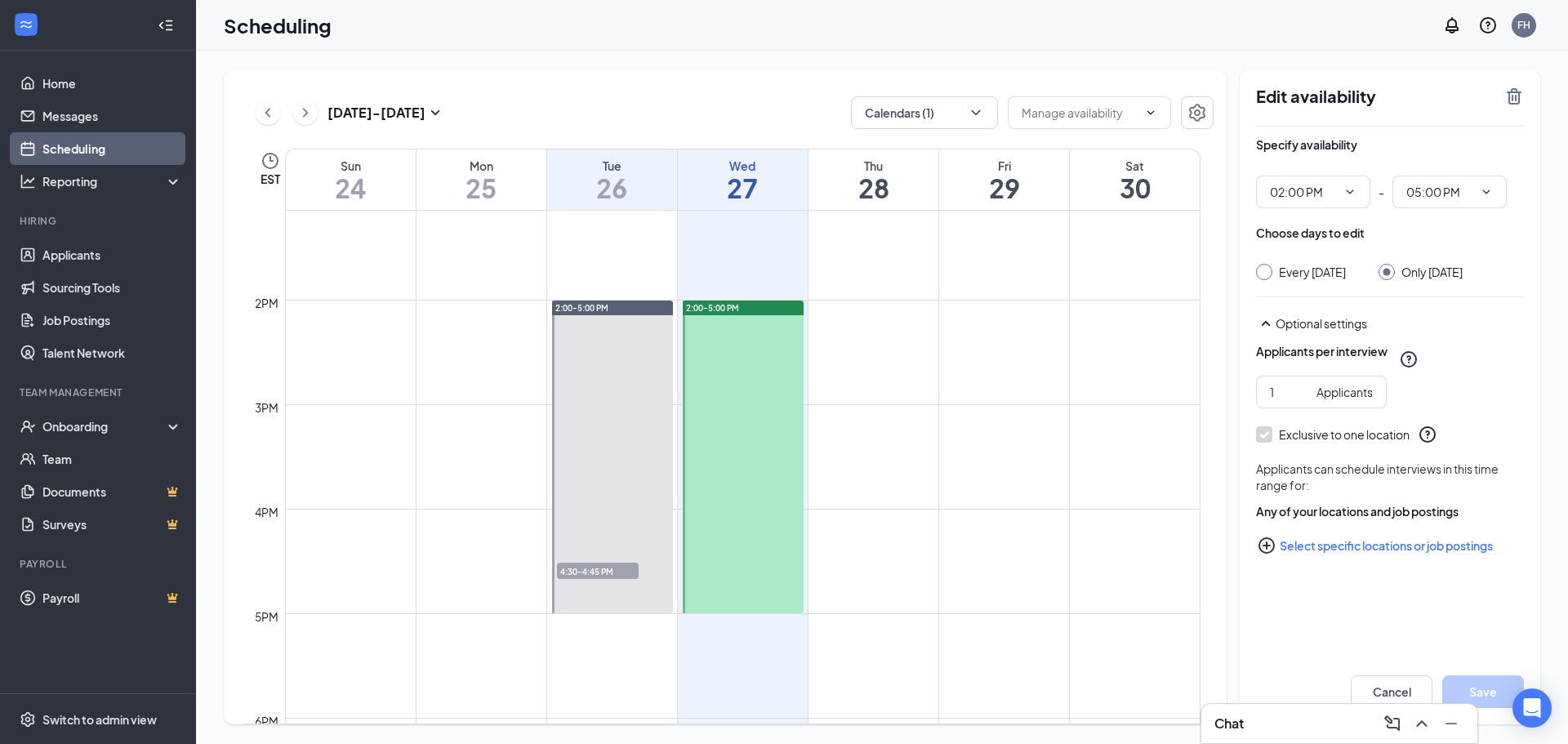
click at [767, 306] on div "2:00-5:00 PM" at bounding box center [743, 308] width 121 height 15
click at [1516, 97] on icon "TrashOutline" at bounding box center [1513, 96] width 15 height 17
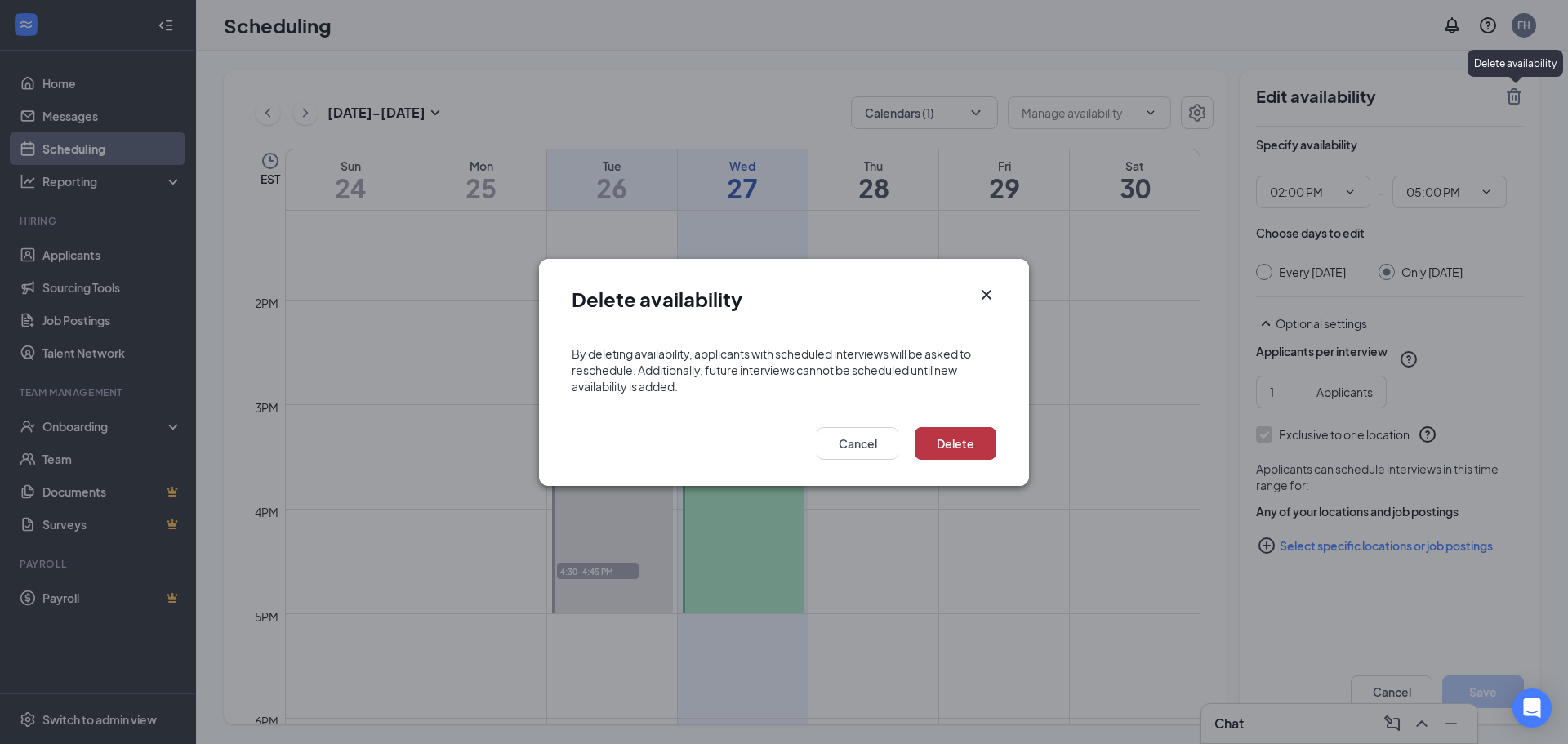
click at [974, 452] on button "Delete" at bounding box center [956, 442] width 82 height 32
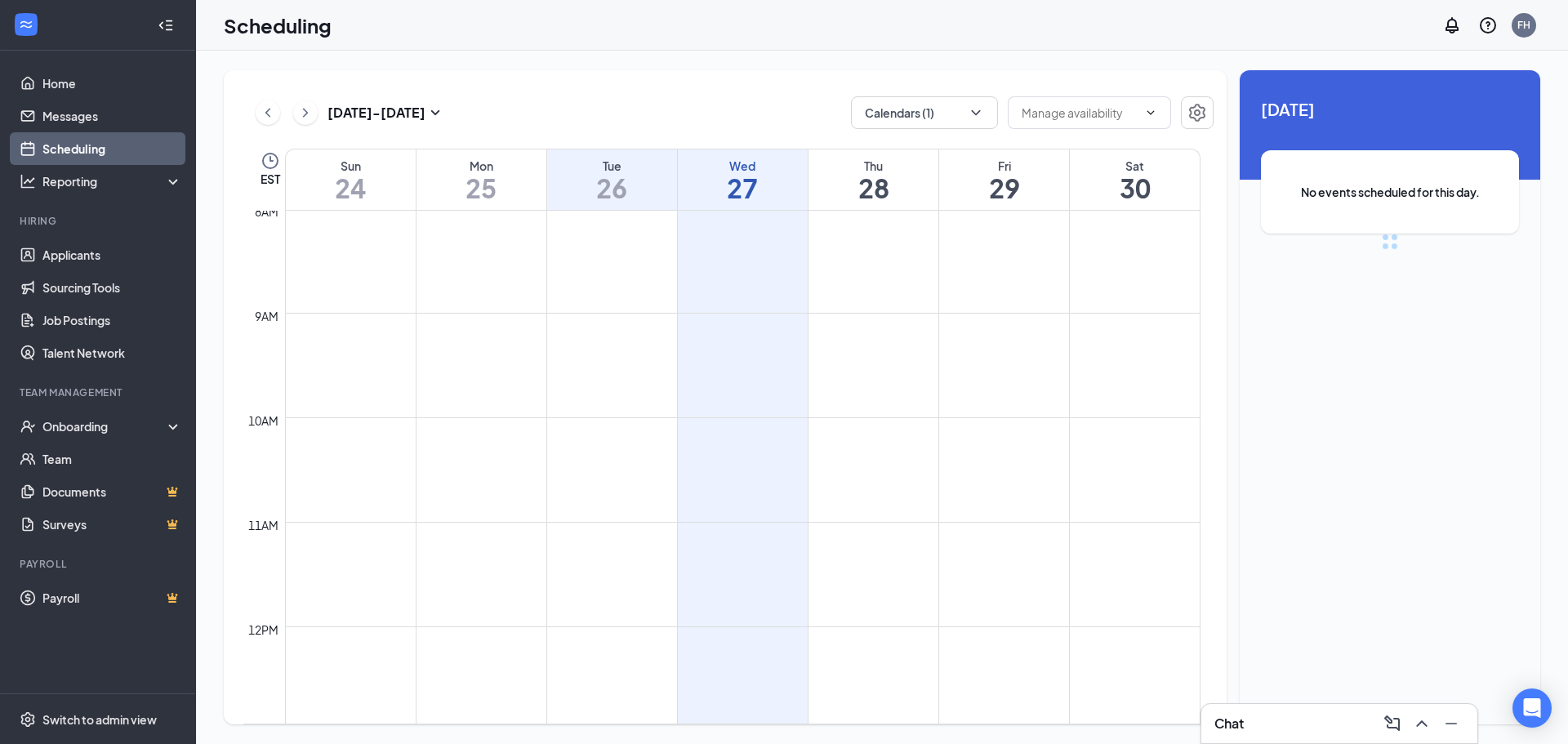
scroll to position [1130, 0]
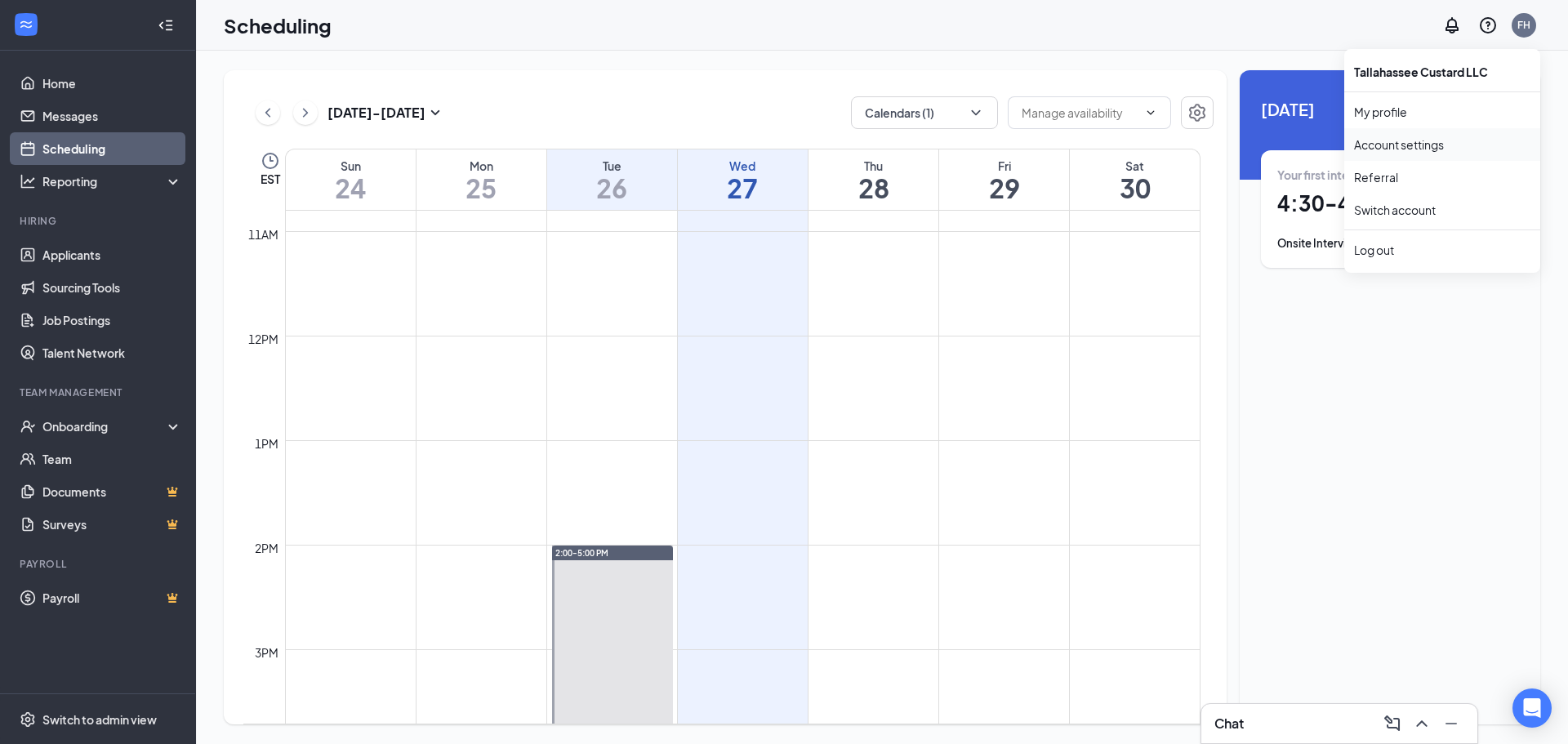
click at [1423, 146] on link "Account settings" at bounding box center [1441, 145] width 177 height 17
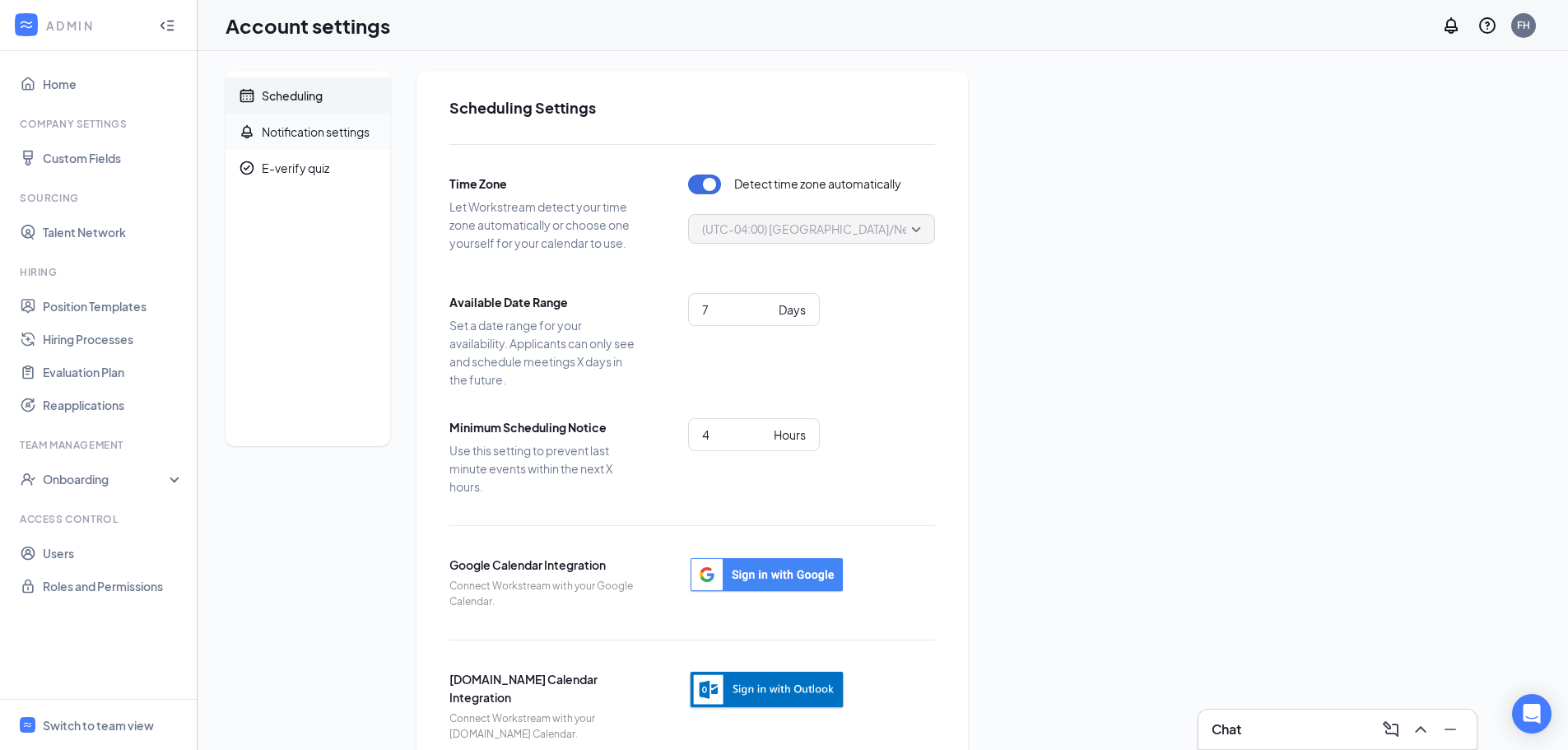
click at [342, 138] on div "Notification settings" at bounding box center [316, 131] width 108 height 17
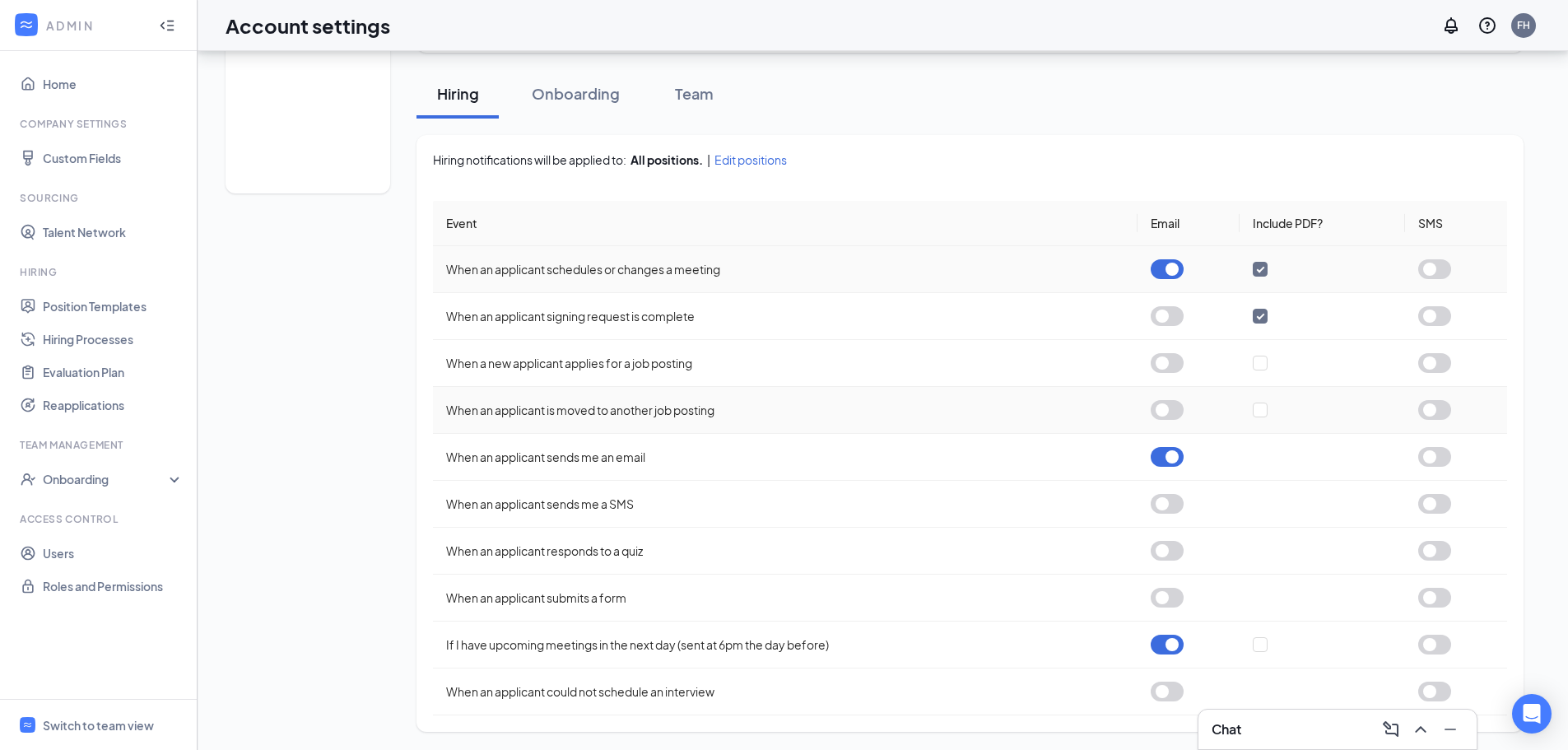
scroll to position [254, 0]
click at [90, 551] on link "Users" at bounding box center [112, 552] width 141 height 32
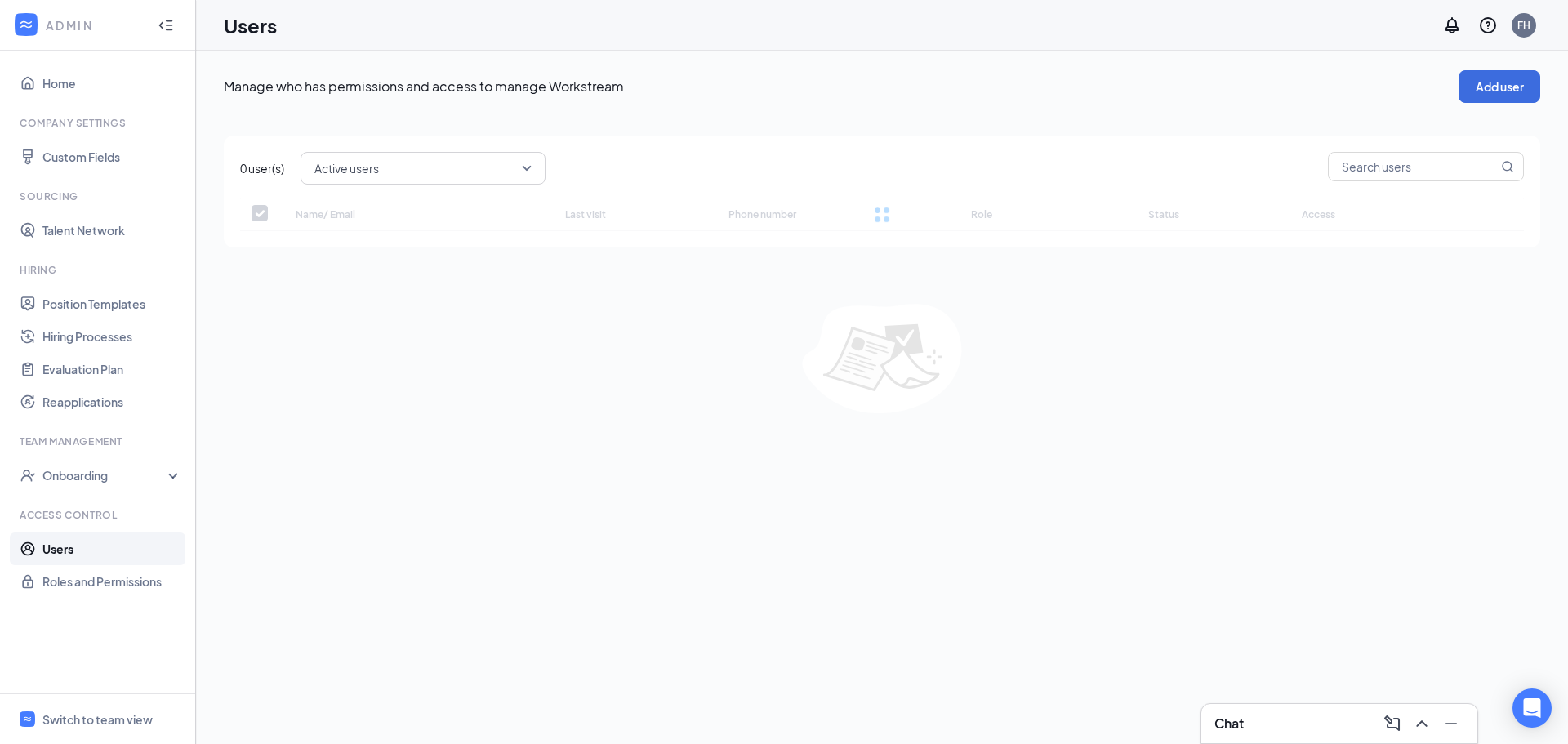
checkbox input "false"
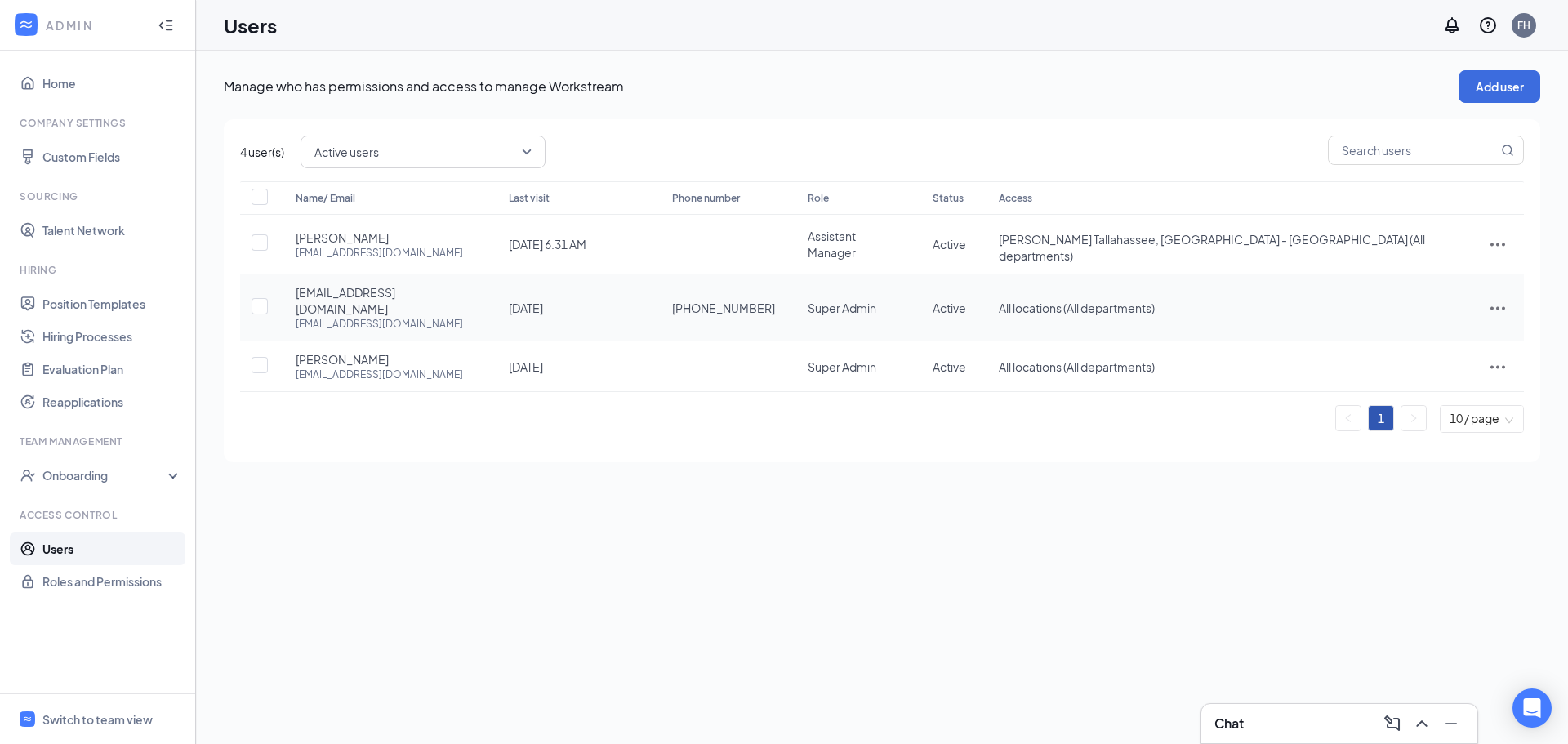
click at [1497, 298] on icon "ActionsIcon" at bounding box center [1498, 308] width 20 height 20
click at [1446, 321] on span "Edit user" at bounding box center [1443, 325] width 102 height 18
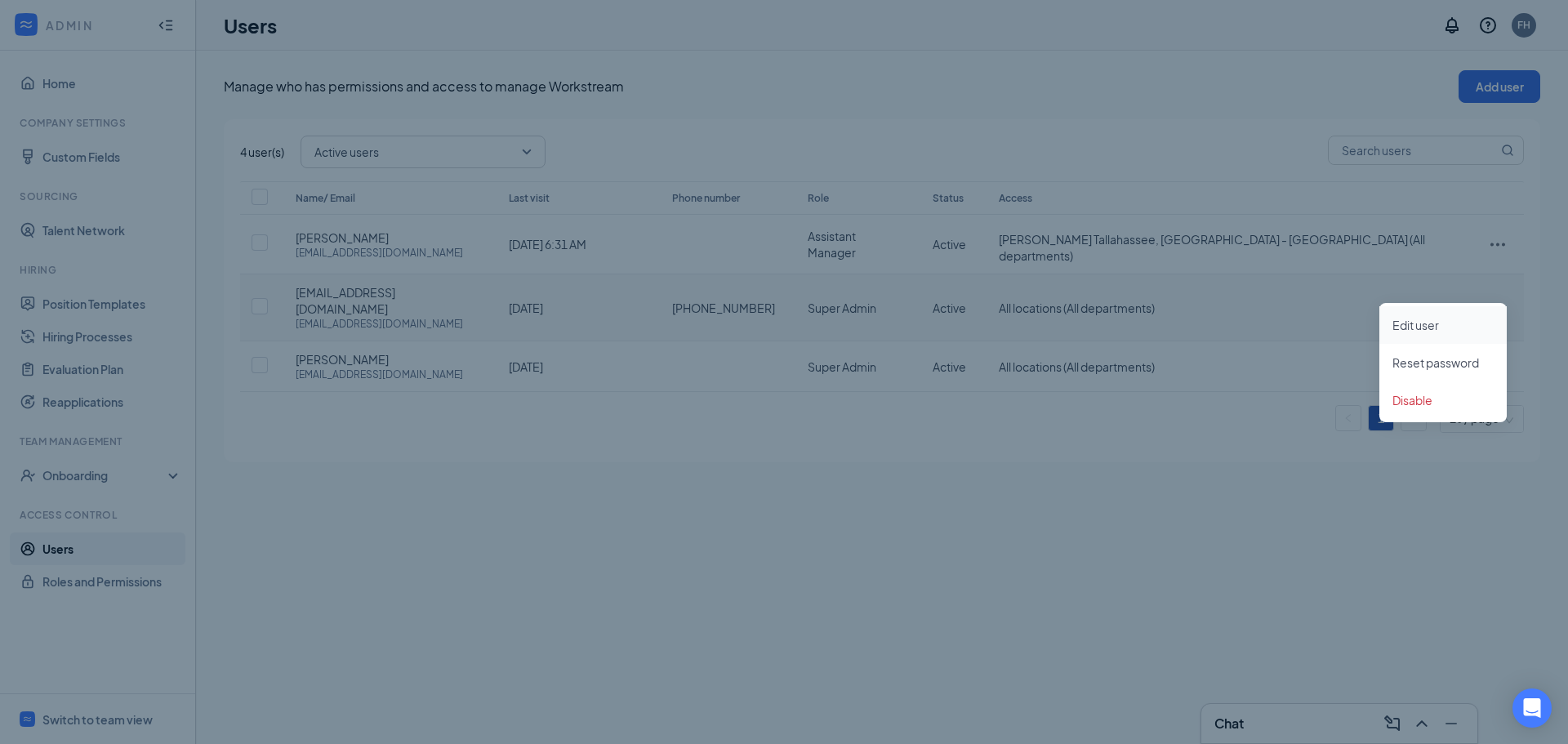
type input "(262) 989-7240"
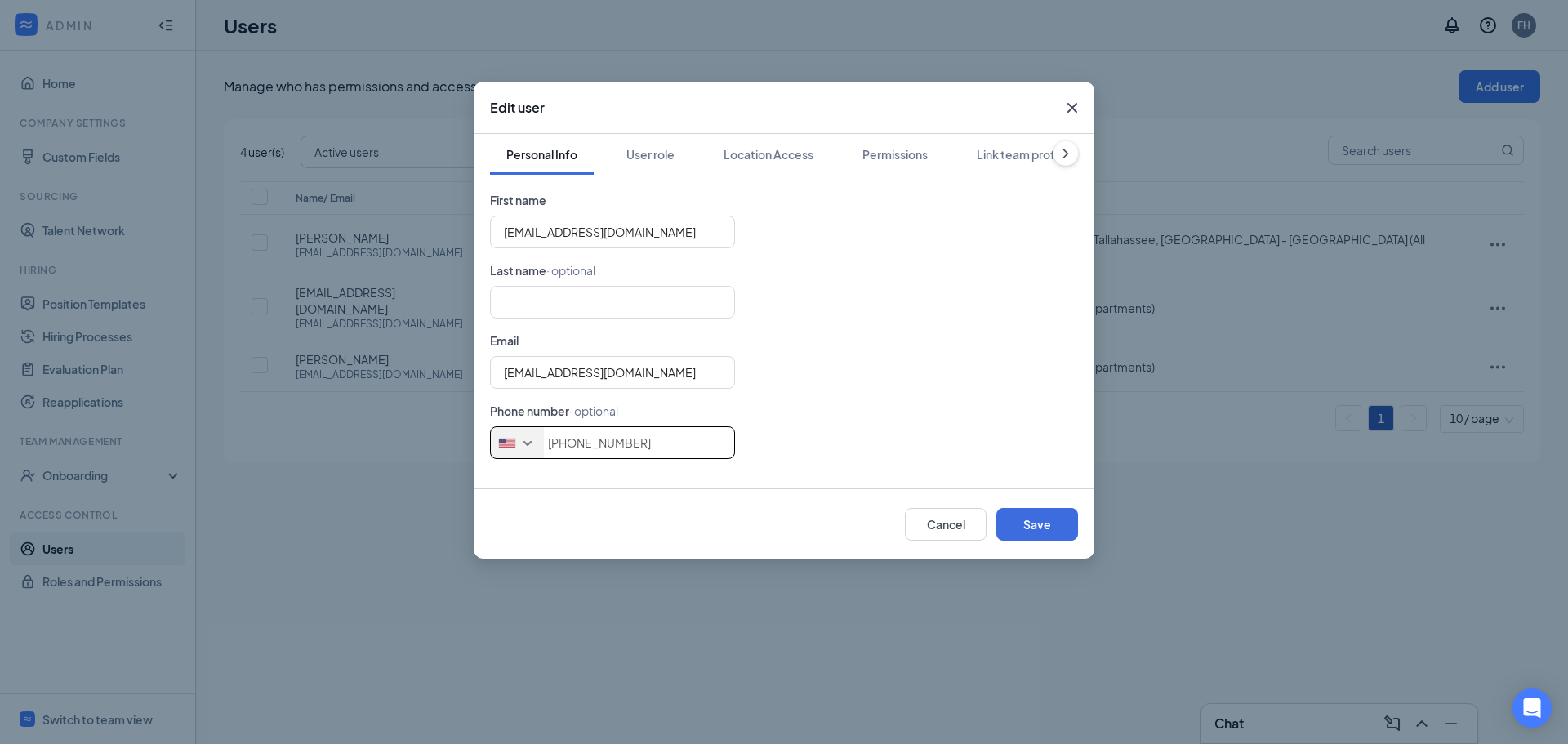
drag, startPoint x: 660, startPoint y: 440, endPoint x: 525, endPoint y: 435, distance: 135.1
click at [525, 435] on div "United States + 1 Singapore + 65 Canada + 1 Afghanistan (‫افغانستان‬‎) + 93 Alb…" at bounding box center [784, 442] width 588 height 32
click at [1010, 506] on div "Cancel Save" at bounding box center [784, 523] width 621 height 70
click at [1037, 526] on button "Save" at bounding box center [1037, 523] width 82 height 32
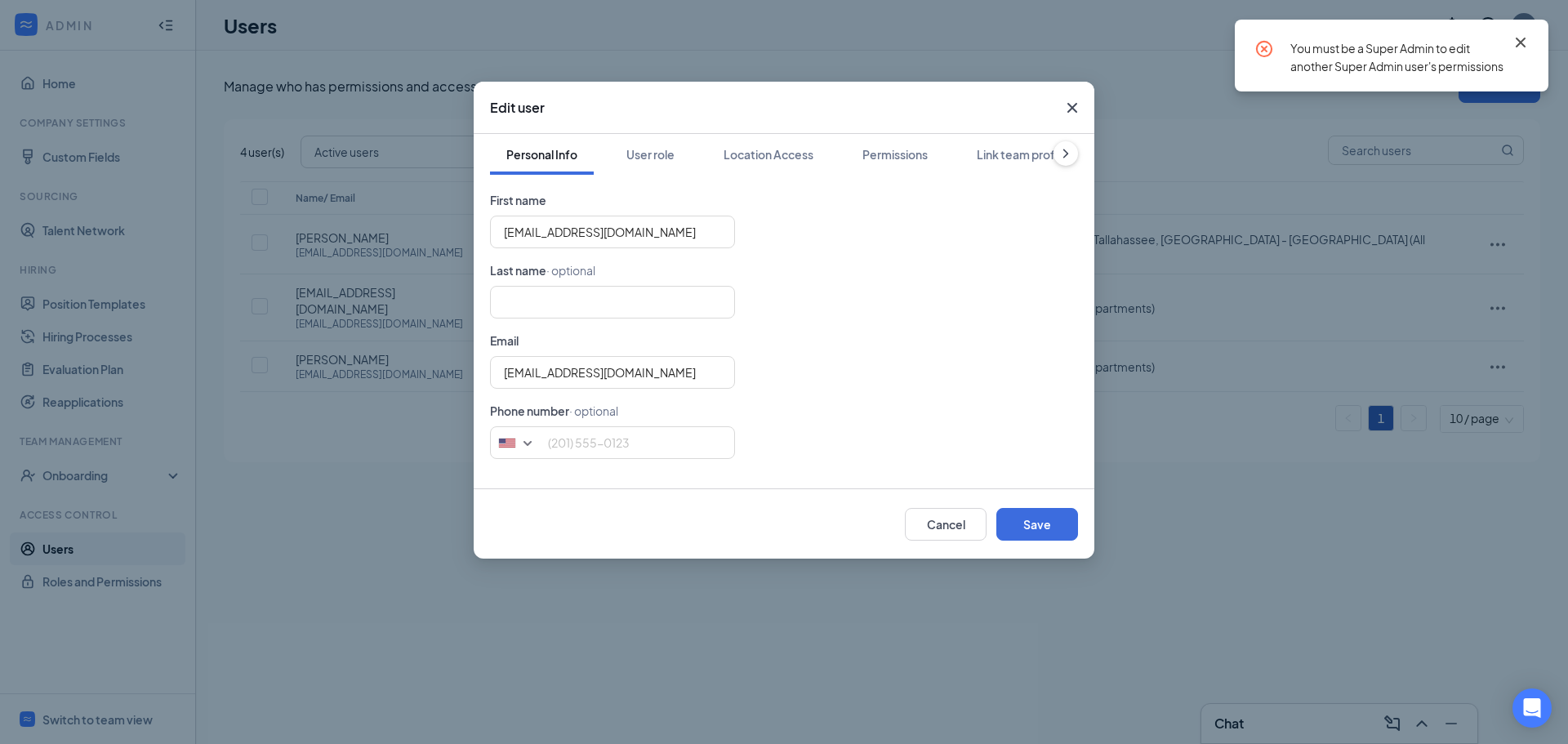
click at [1525, 42] on icon "Cross" at bounding box center [1520, 42] width 20 height 20
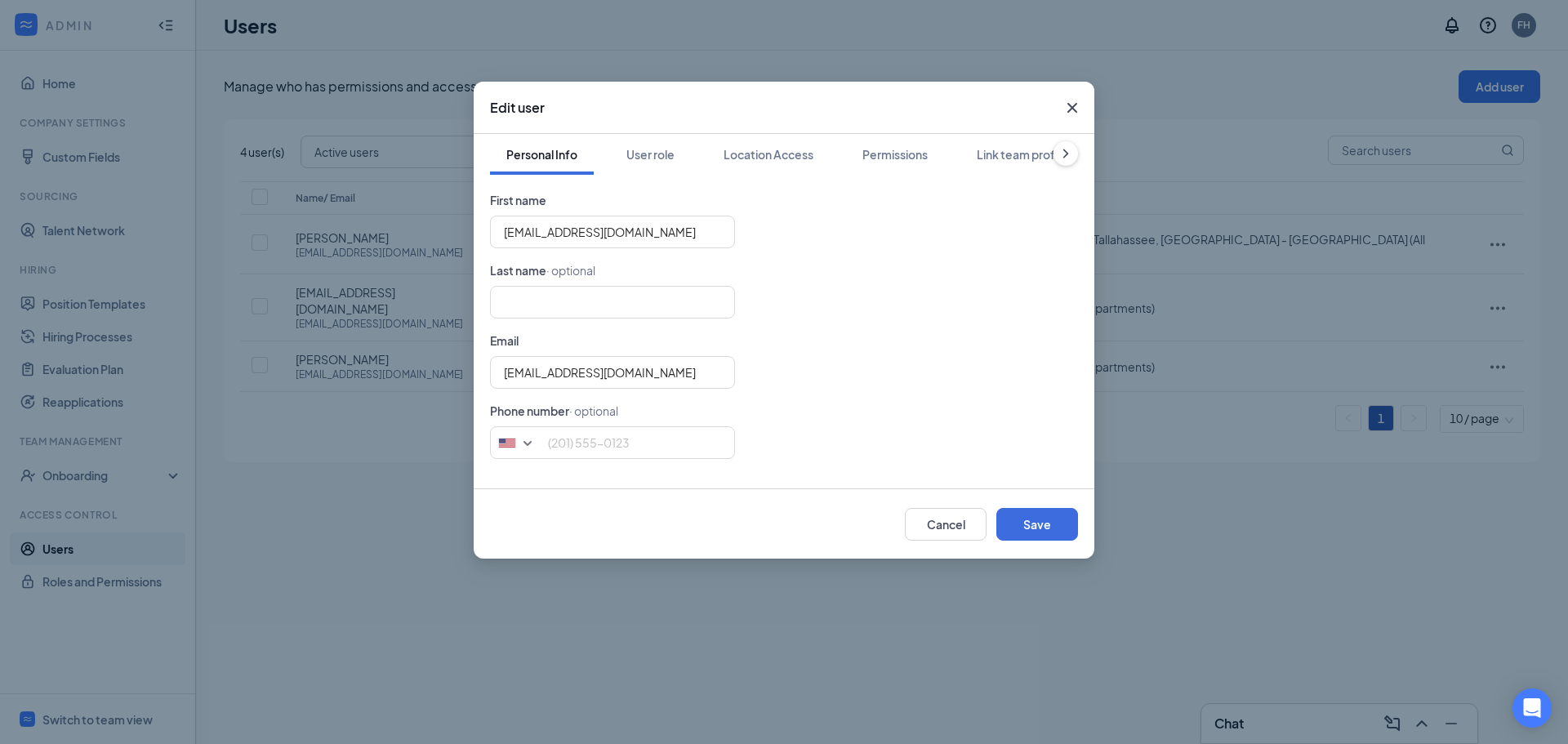
click at [1079, 104] on icon "Cross" at bounding box center [1072, 107] width 20 height 20
